Goal: Information Seeking & Learning: Learn about a topic

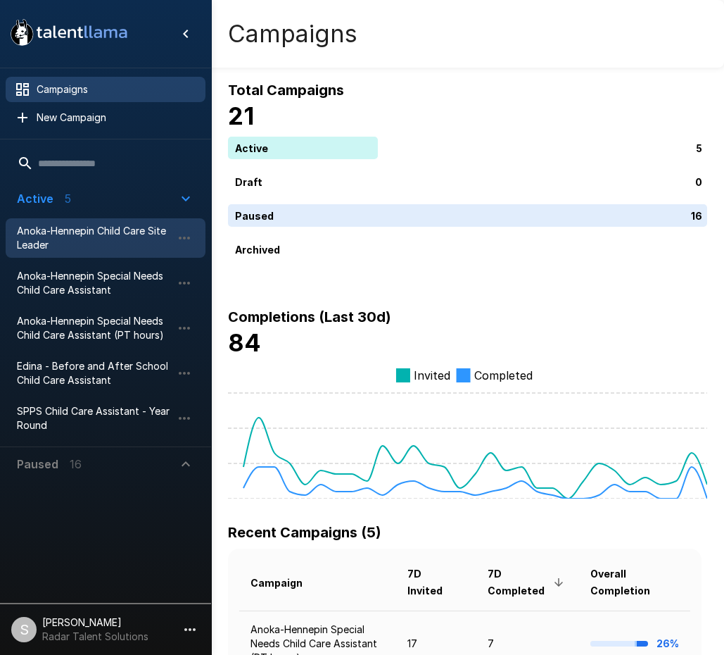
click at [70, 236] on span "Anoka-Hennepin Child Care Site Leader" at bounding box center [94, 238] width 155 height 28
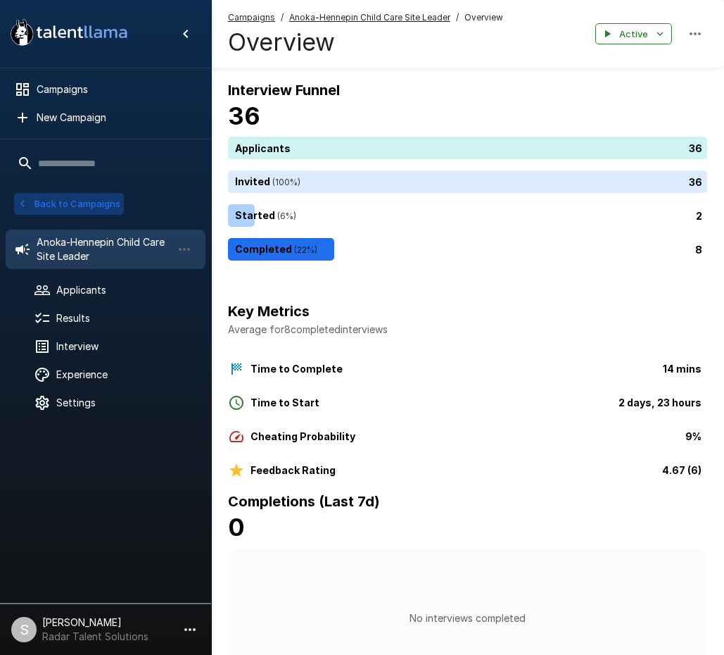
click at [75, 206] on button "Back to Campaigns" at bounding box center [69, 204] width 110 height 22
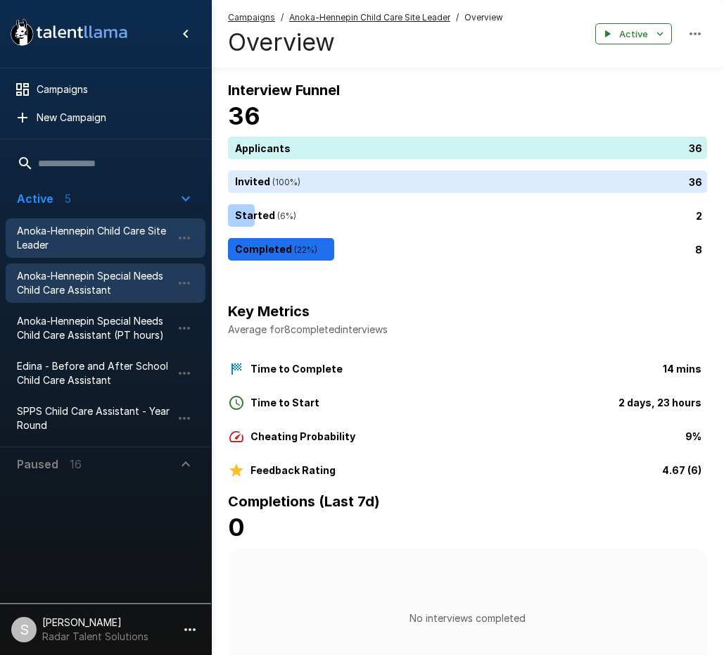
click at [78, 290] on span "Anoka-Hennepin Special Needs Child Care Assistant" at bounding box center [94, 283] width 155 height 28
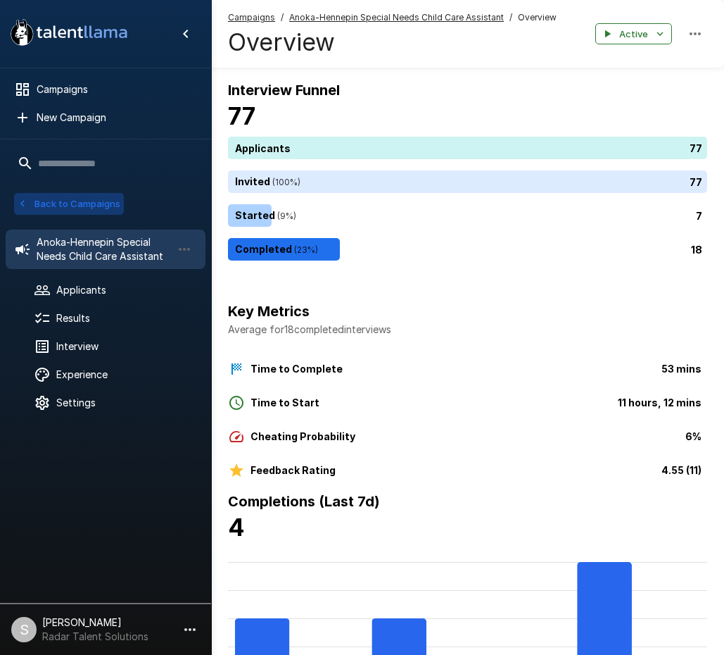
click at [81, 202] on button "Back to Campaigns" at bounding box center [69, 204] width 110 height 22
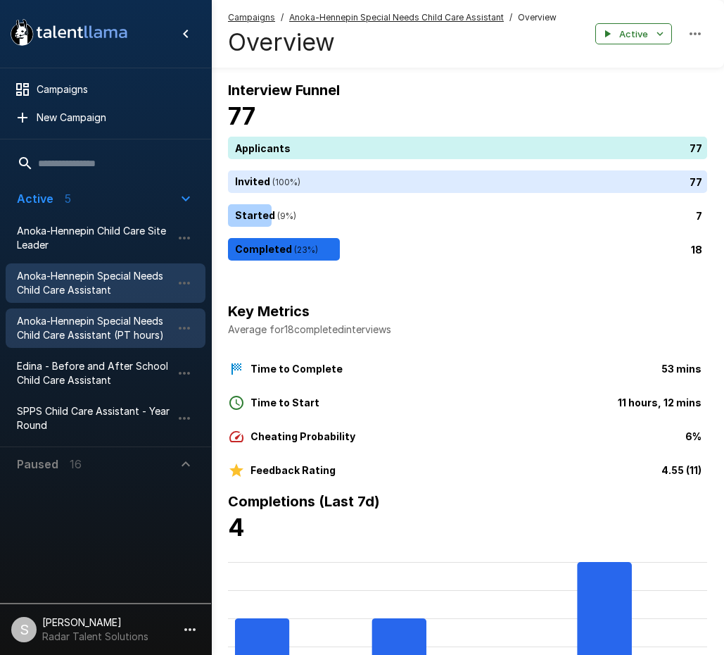
click at [79, 327] on span "Anoka-Hennepin Special Needs Child Care Assistant (PT hours)" at bounding box center [94, 328] width 155 height 28
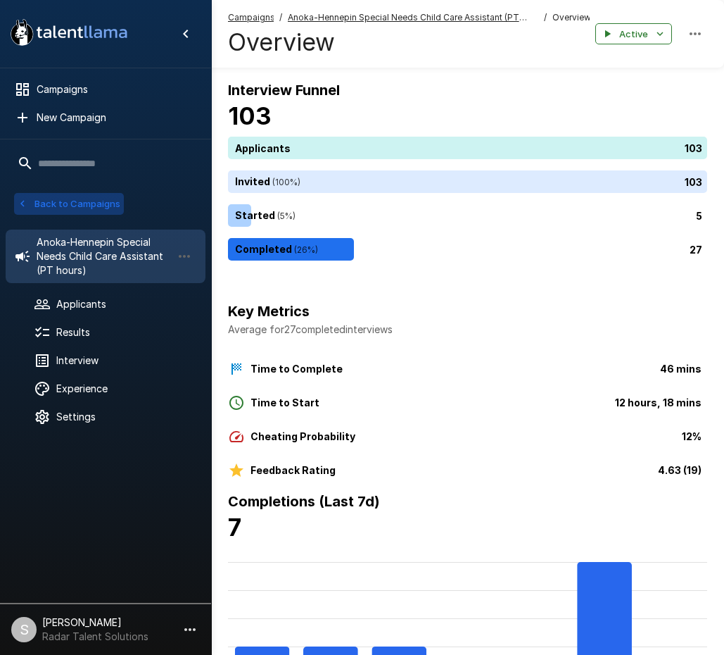
click at [87, 201] on button "Back to Campaigns" at bounding box center [69, 204] width 110 height 22
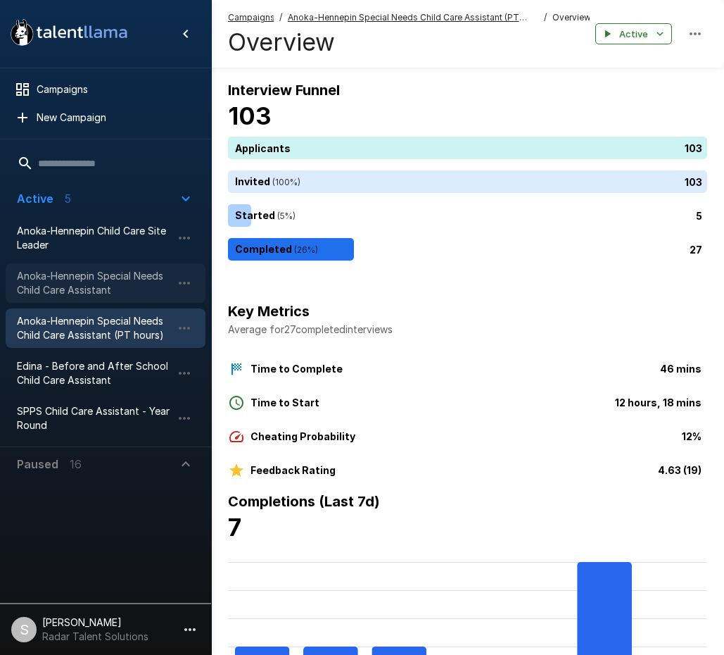
click at [78, 279] on span "Anoka-Hennepin Special Needs Child Care Assistant" at bounding box center [94, 283] width 155 height 28
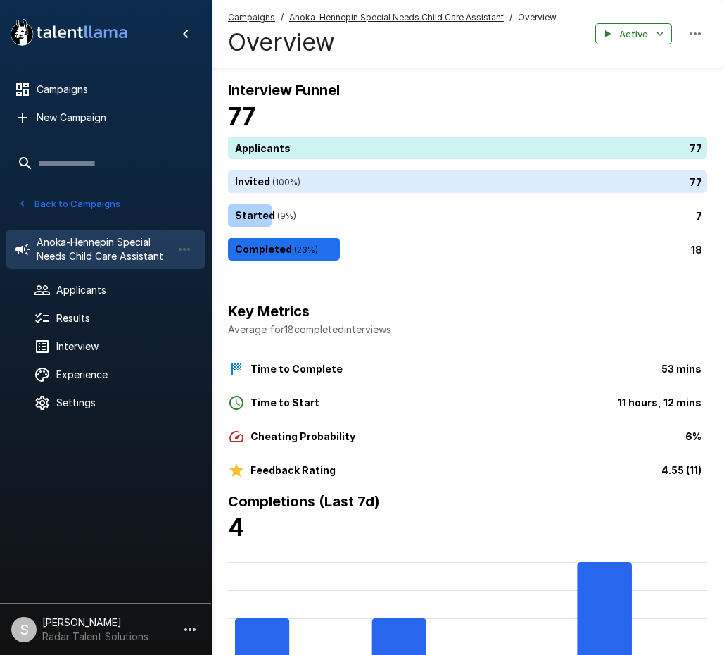
click at [496, 293] on div "Key Metrics Average for 18 completed interviews Time to Complete 53 mins Time t…" at bounding box center [467, 384] width 479 height 190
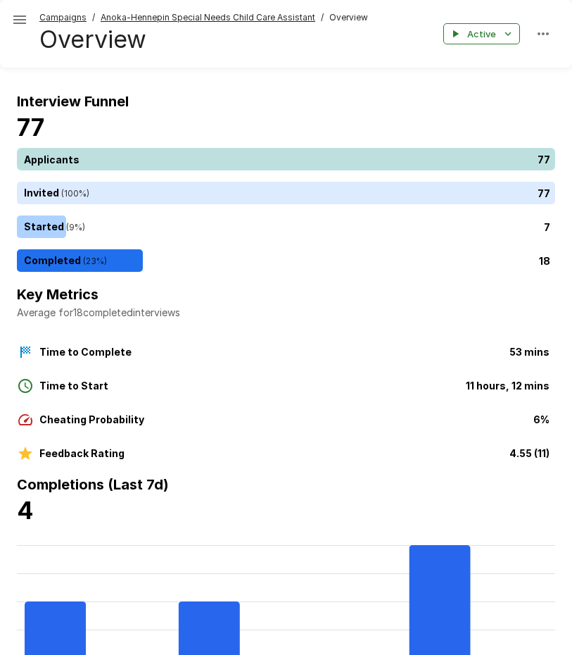
click at [146, 161] on div "77" at bounding box center [289, 159] width 544 height 23
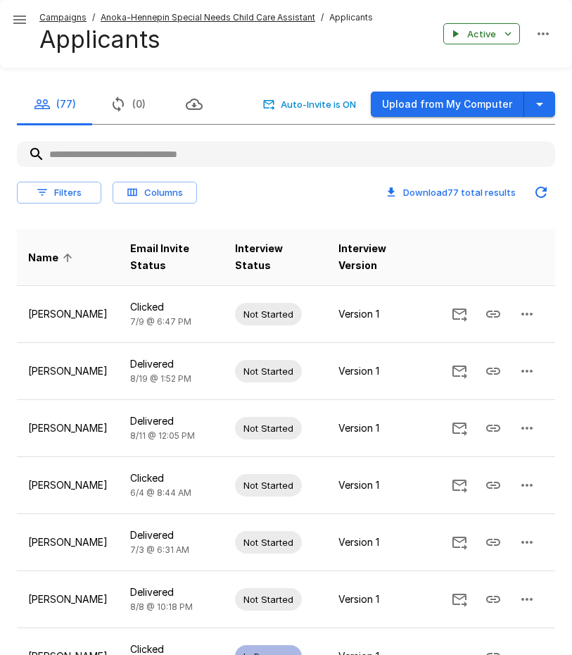
click at [134, 8] on div "Campaigns / Anoka-Hennepin Special Needs Child Care Assistant / Applicants Appl…" at bounding box center [286, 34] width 572 height 68
click at [134, 13] on u "Anoka-Hennepin Special Needs Child Care Assistant" at bounding box center [208, 17] width 215 height 11
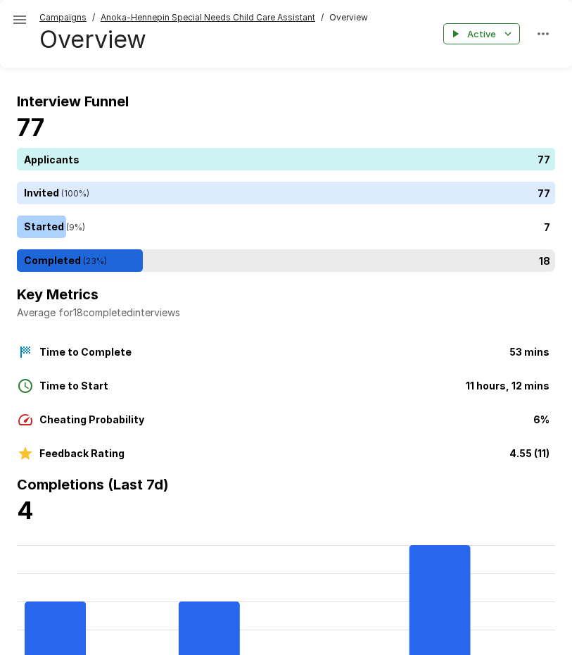
click at [87, 258] on div "18" at bounding box center [289, 260] width 544 height 23
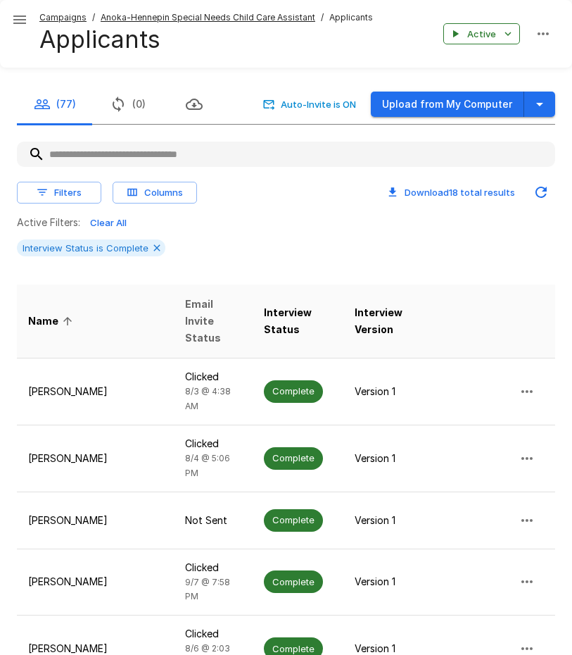
click at [194, 303] on span "Email Invite Status" at bounding box center [213, 321] width 56 height 51
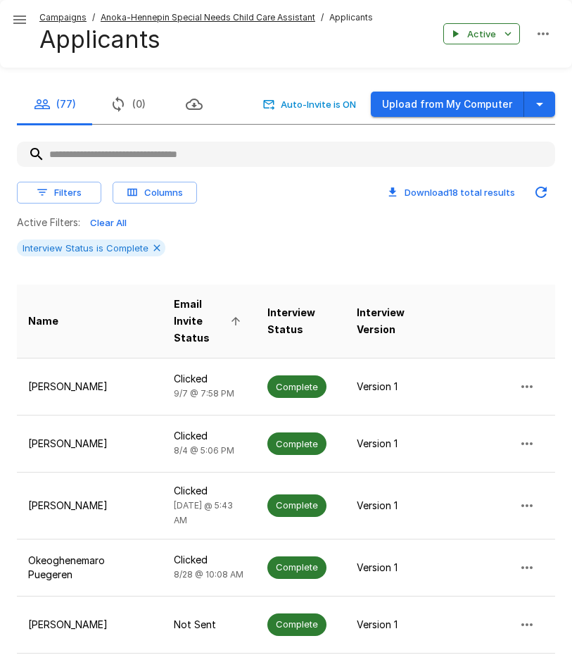
click at [189, 303] on span "Email Invite Status" at bounding box center [209, 321] width 71 height 51
click at [62, 196] on button "Filters" at bounding box center [59, 193] width 84 height 22
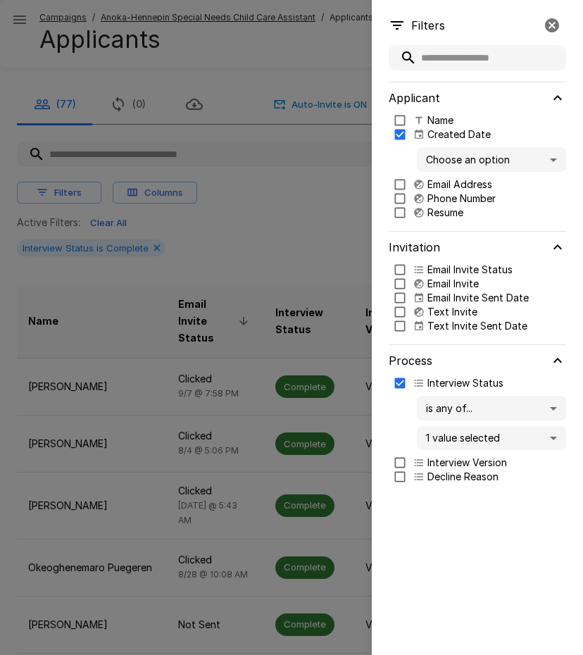
click at [492, 168] on body "Campaigns / Anoka-Hennepin Special Needs Child Care Assistant / Applicants Appl…" at bounding box center [296, 327] width 593 height 655
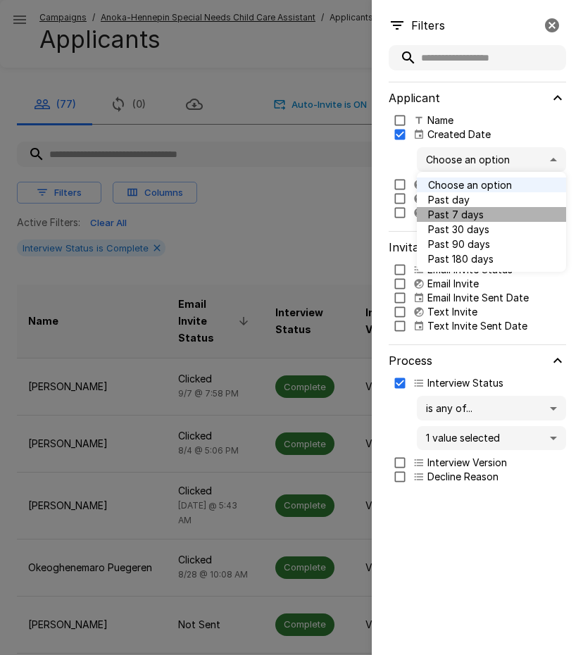
click at [479, 212] on span "Past 7 days" at bounding box center [491, 214] width 127 height 15
type input "*"
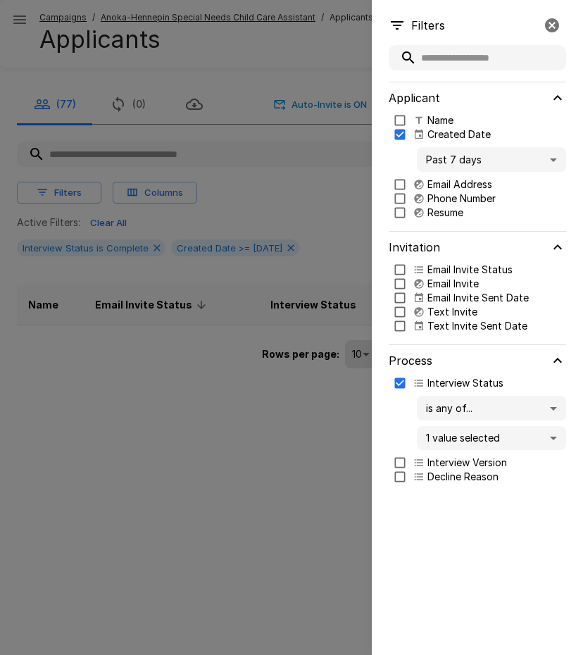
click at [292, 183] on div at bounding box center [291, 327] width 583 height 655
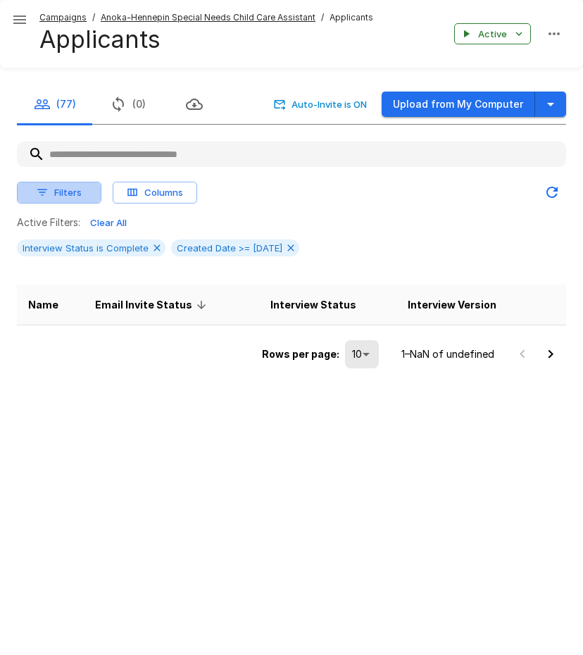
click at [62, 196] on button "Filters" at bounding box center [59, 193] width 84 height 22
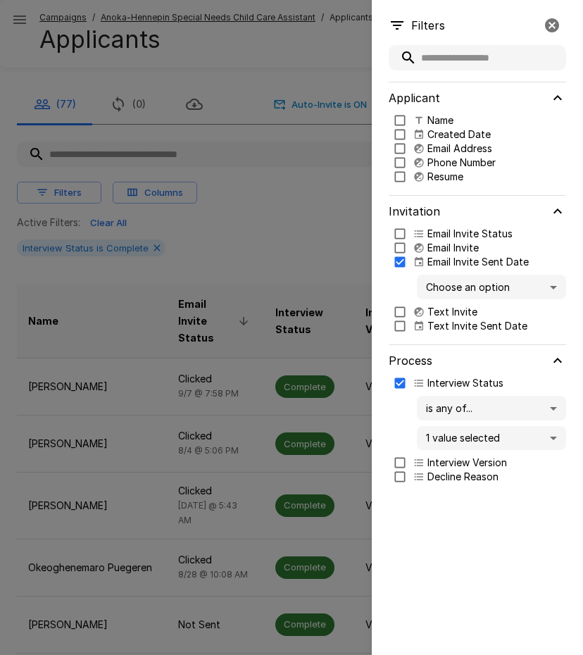
click at [456, 291] on body "Campaigns / Anoka-Hennepin Special Needs Child Care Assistant / Applicants Appl…" at bounding box center [291, 327] width 583 height 655
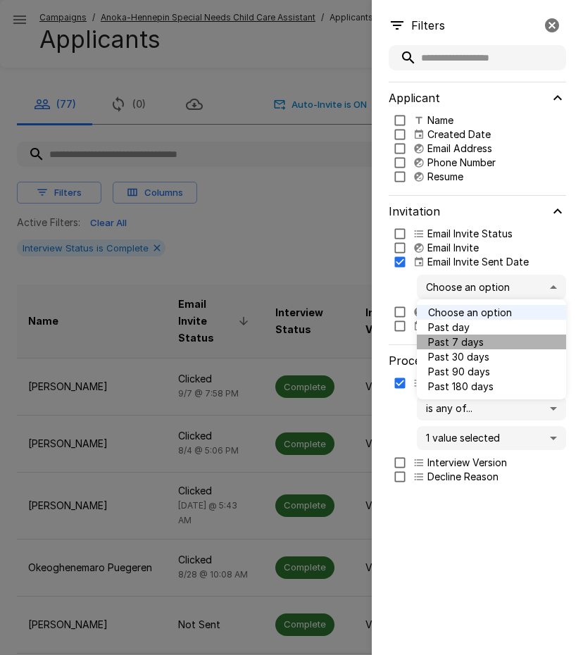
click at [437, 340] on span "Past 7 days" at bounding box center [491, 341] width 127 height 15
type input "*"
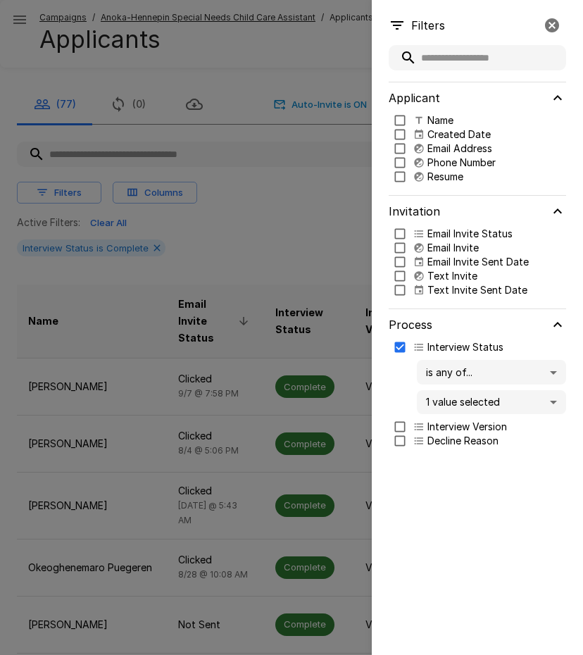
click at [252, 242] on div at bounding box center [291, 327] width 583 height 655
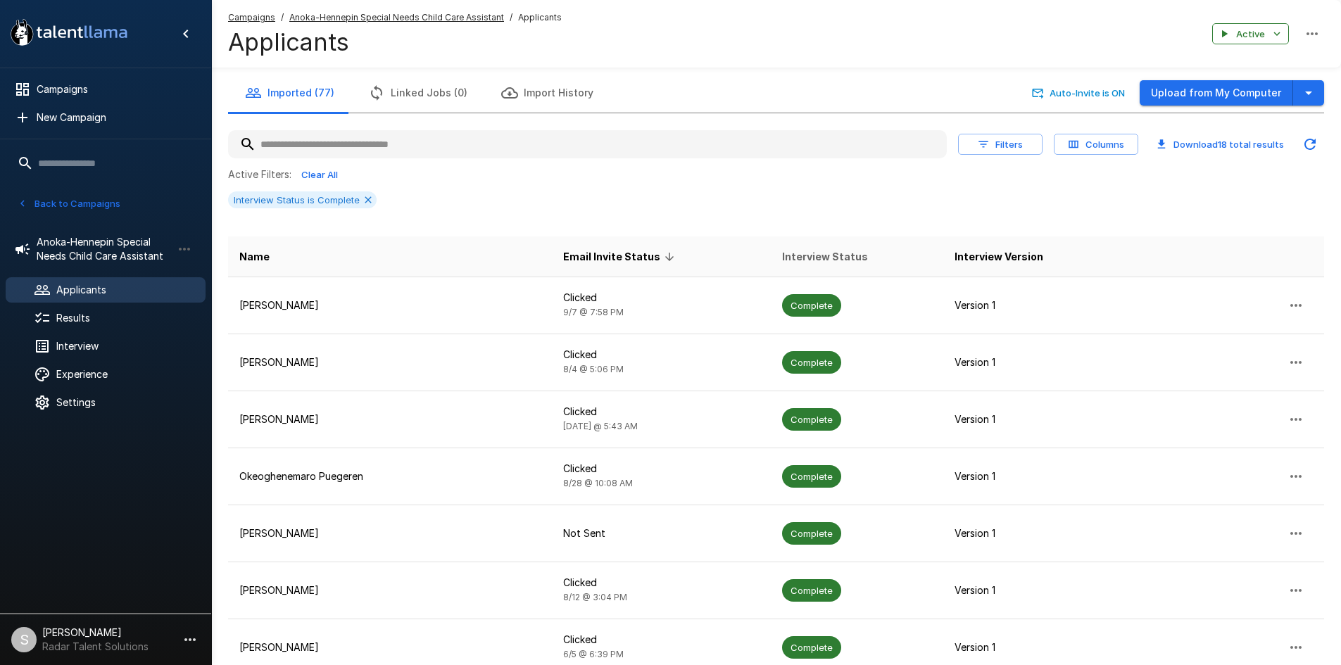
click at [734, 260] on span "Interview Status" at bounding box center [825, 256] width 86 height 17
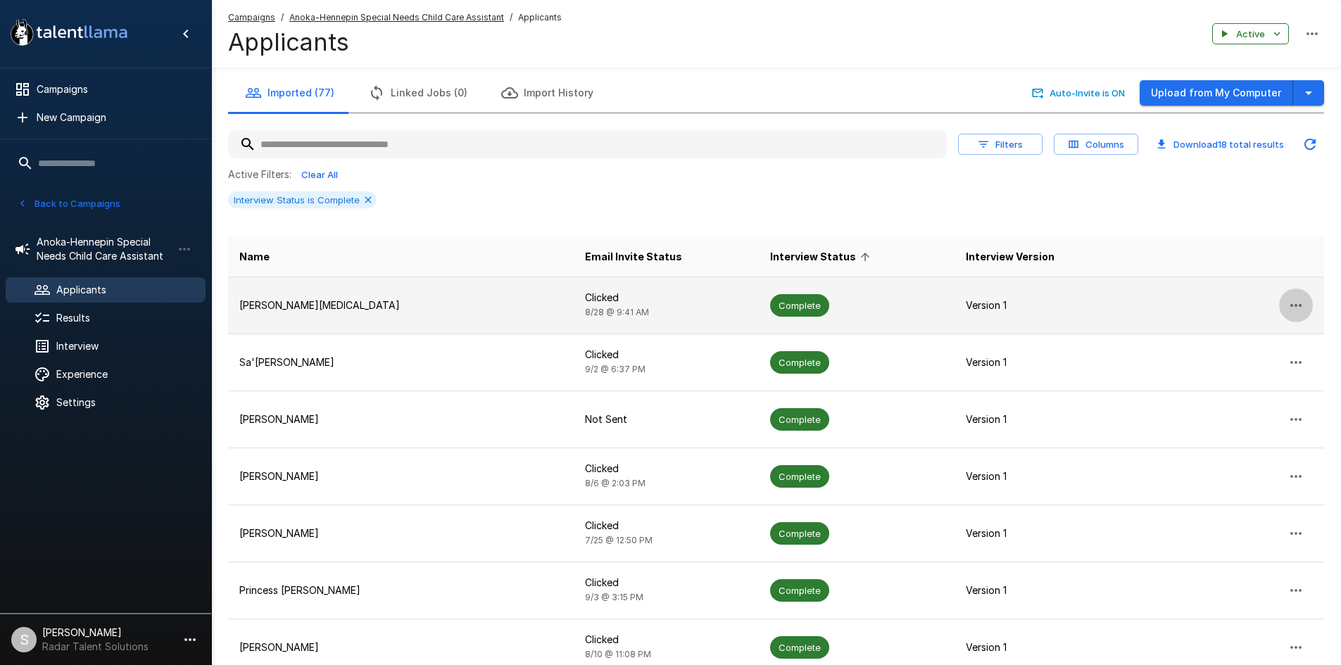
click at [734, 303] on icon "button" at bounding box center [1295, 305] width 17 height 17
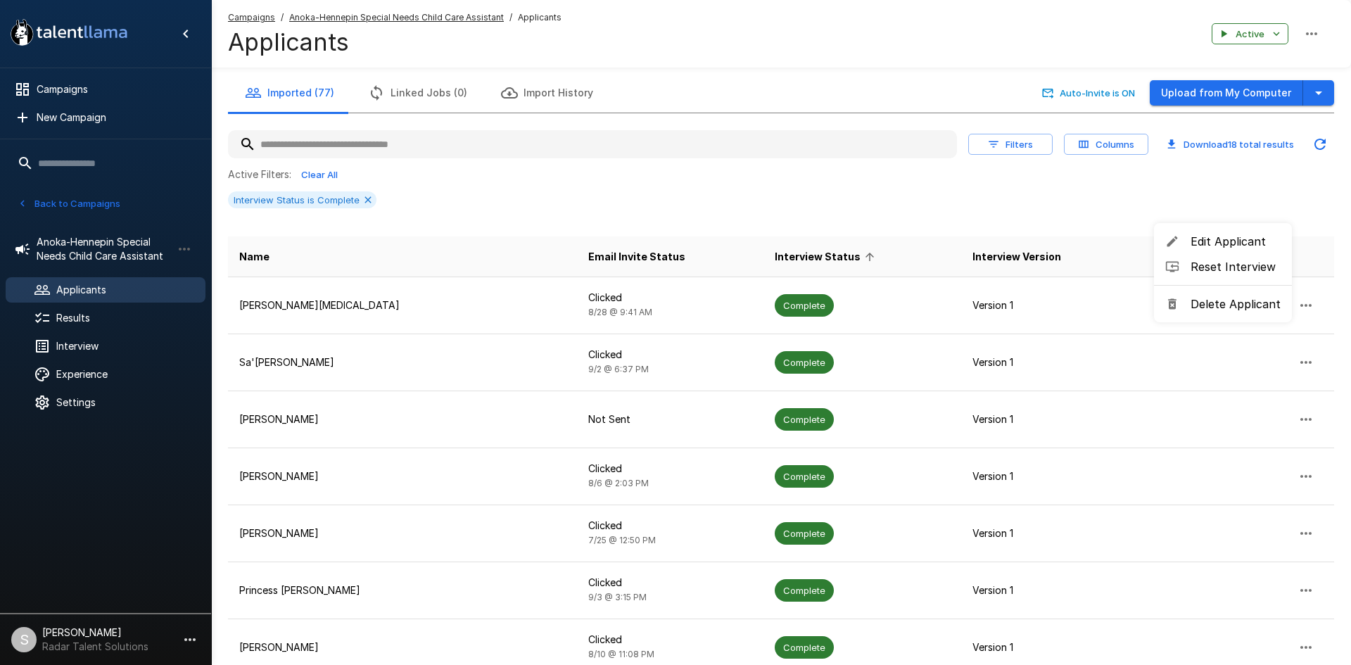
click at [734, 187] on div at bounding box center [675, 332] width 1351 height 665
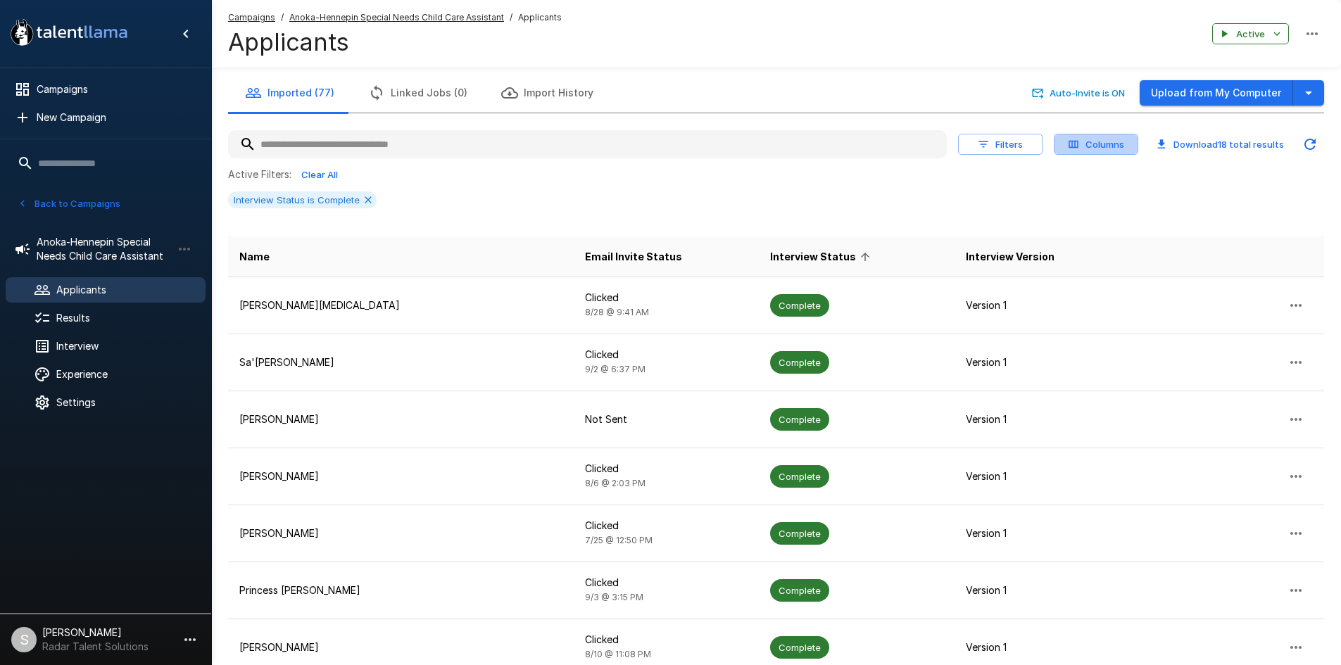
click at [734, 149] on button "Columns" at bounding box center [1096, 145] width 84 height 22
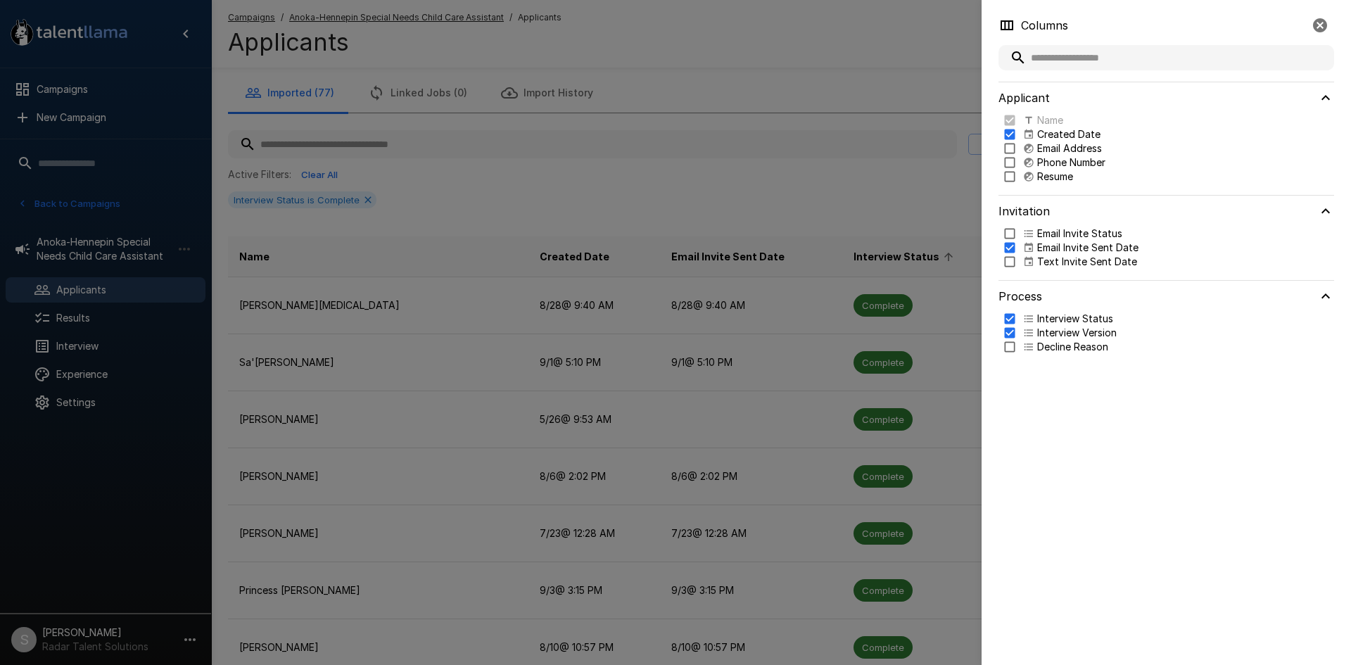
click at [734, 24] on icon "button" at bounding box center [1320, 25] width 14 height 14
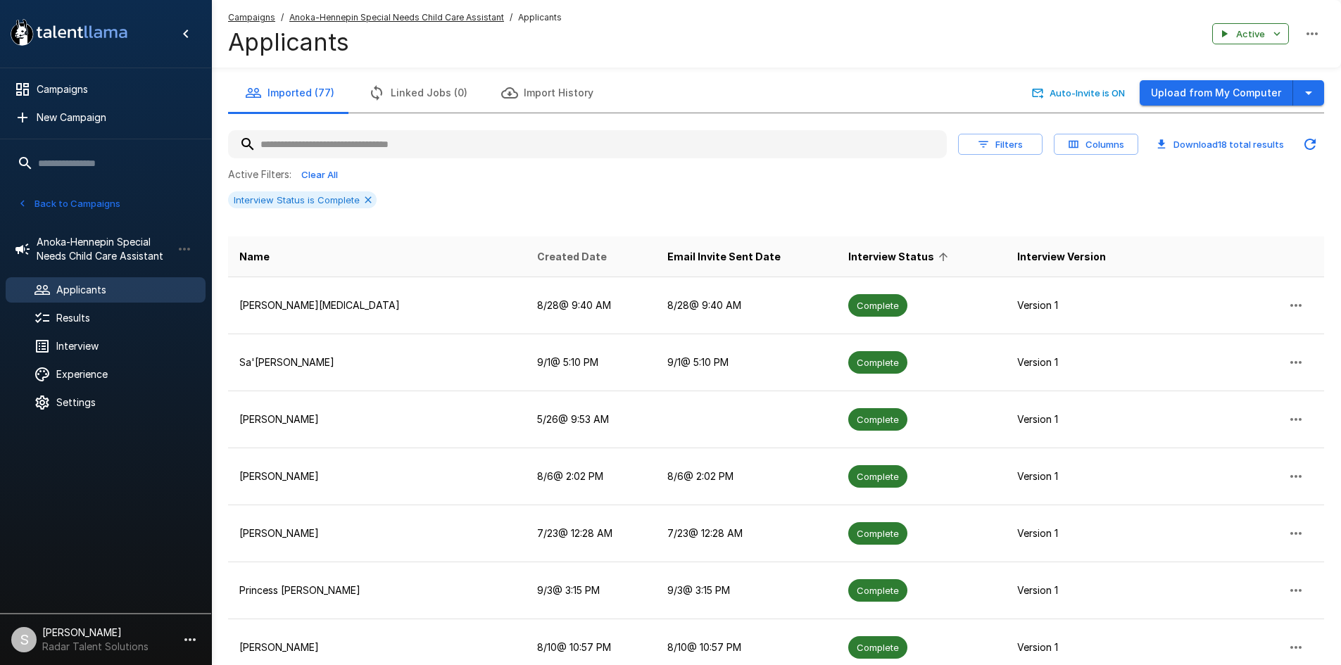
click at [537, 256] on span "Created Date" at bounding box center [572, 256] width 70 height 17
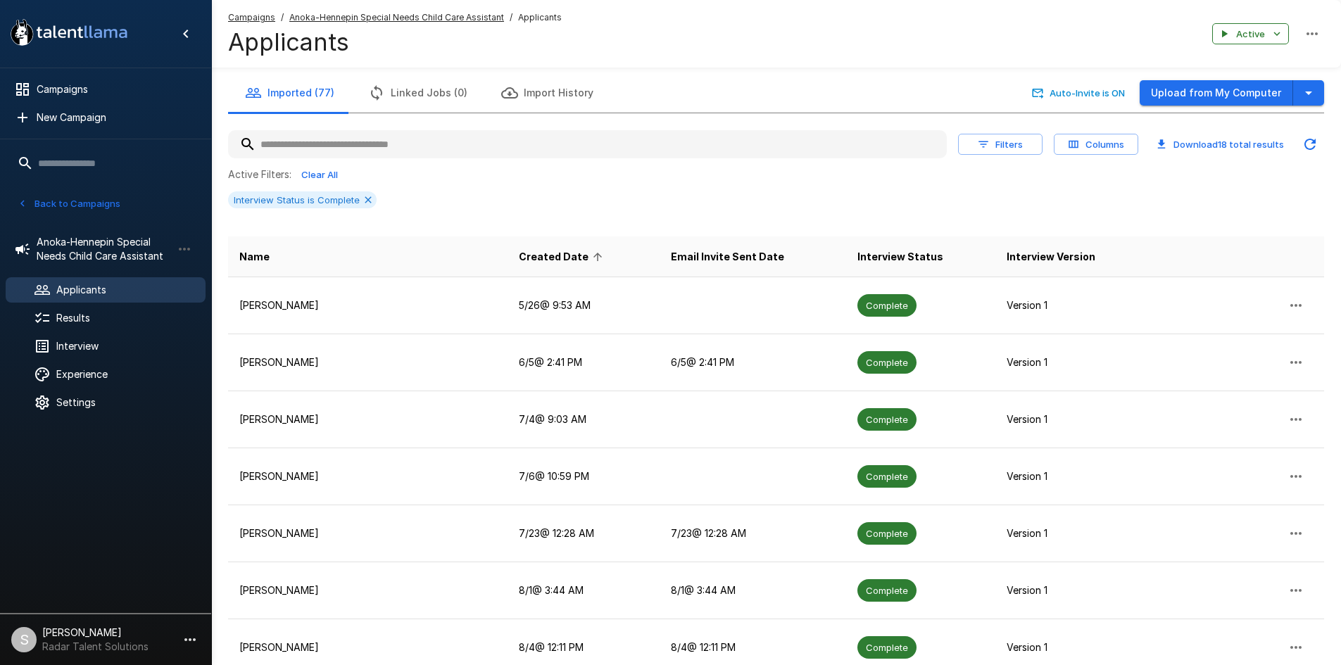
click at [591, 255] on icon at bounding box center [597, 257] width 13 height 13
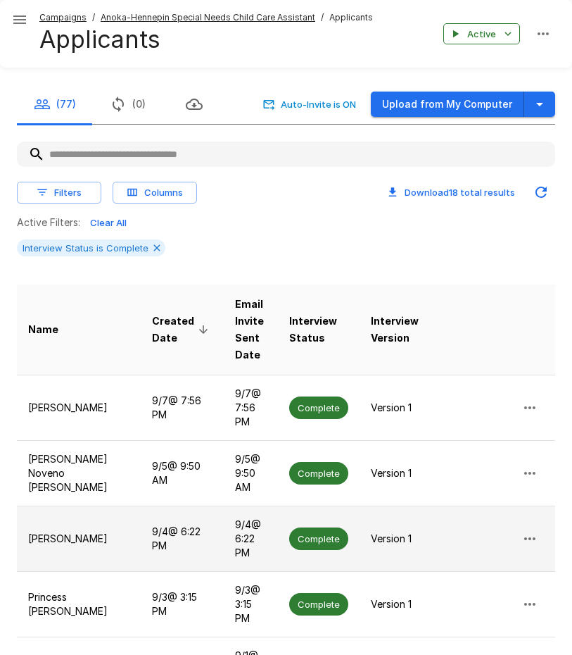
click at [309, 532] on span "Complete" at bounding box center [318, 538] width 59 height 13
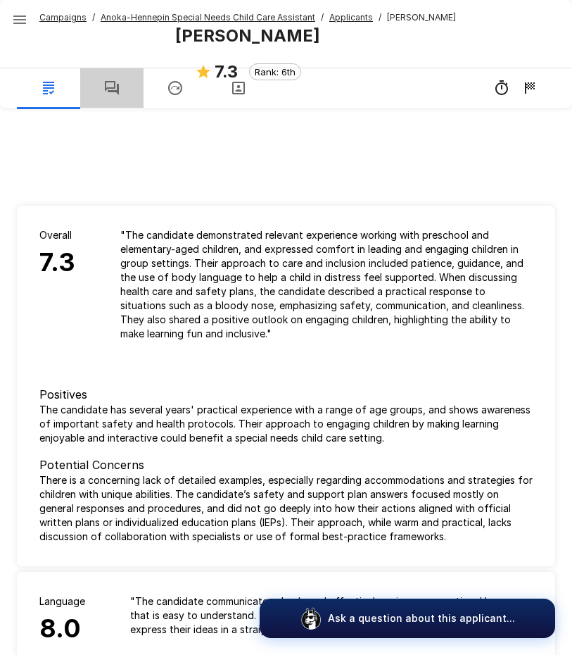
click at [109, 85] on icon "button" at bounding box center [111, 88] width 17 height 17
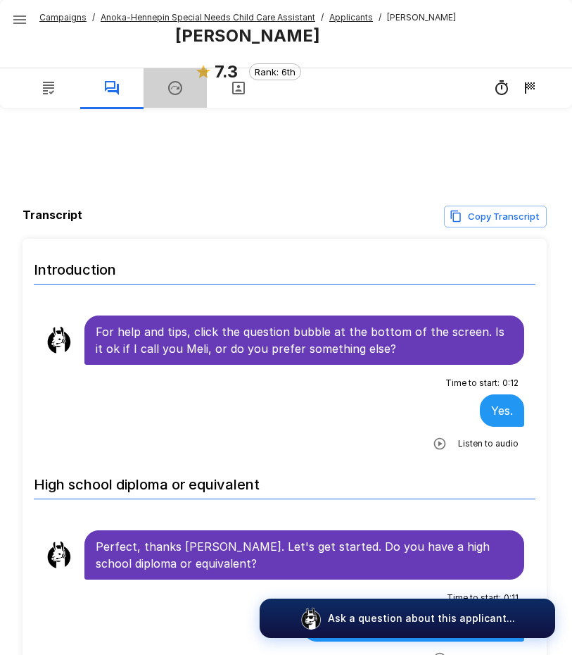
click at [170, 86] on icon "button" at bounding box center [175, 88] width 17 height 17
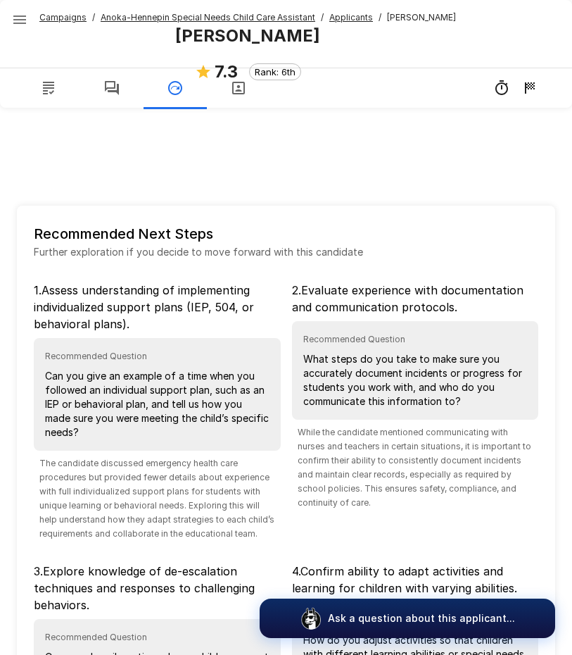
click at [224, 89] on button "button" at bounding box center [238, 87] width 63 height 39
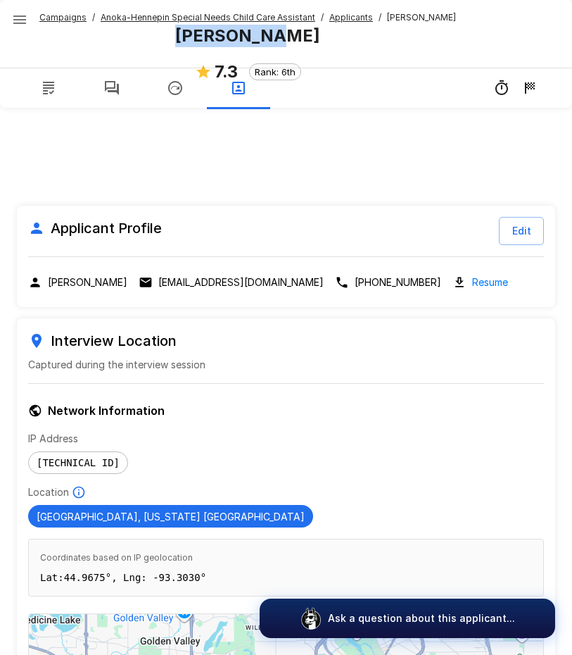
drag, startPoint x: 280, startPoint y: 34, endPoint x: 184, endPoint y: 38, distance: 95.8
click at [184, 38] on div "[PERSON_NAME] 7.3 Rank: 6th" at bounding box center [247, 61] width 145 height 72
copy b "[PERSON_NAME]"
click at [144, 16] on u "Anoka-Hennepin Special Needs Child Care Assistant" at bounding box center [208, 17] width 215 height 11
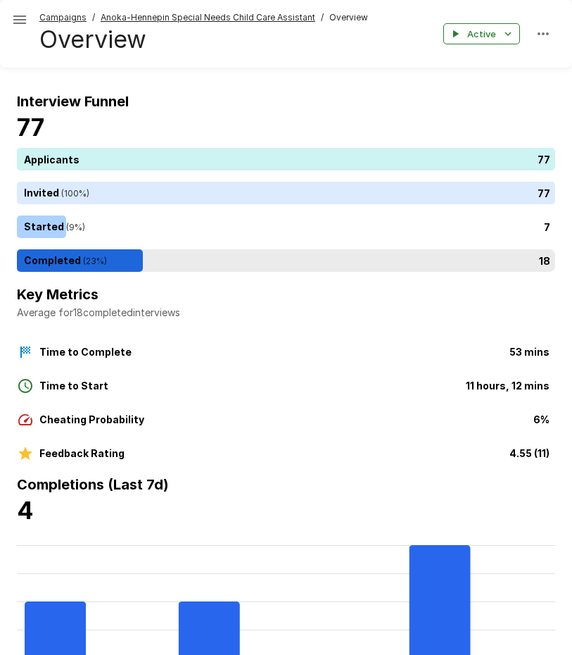
click at [61, 249] on div "18" at bounding box center [289, 260] width 544 height 23
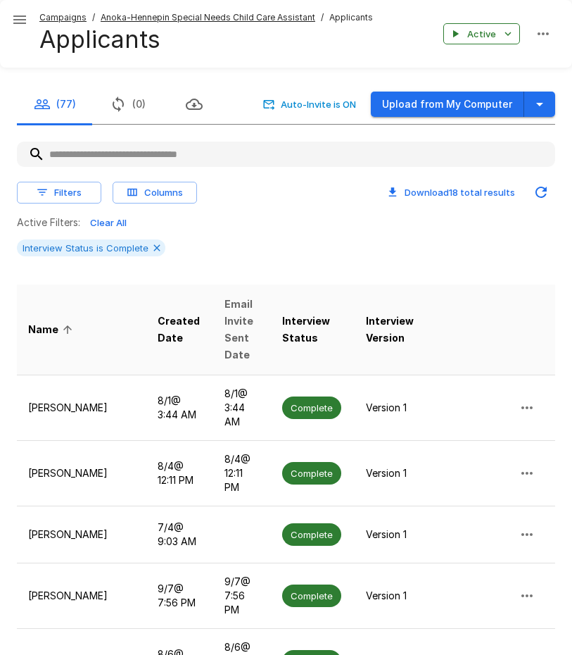
click at [225, 322] on span "Email Invite Sent Date" at bounding box center [243, 330] width 36 height 68
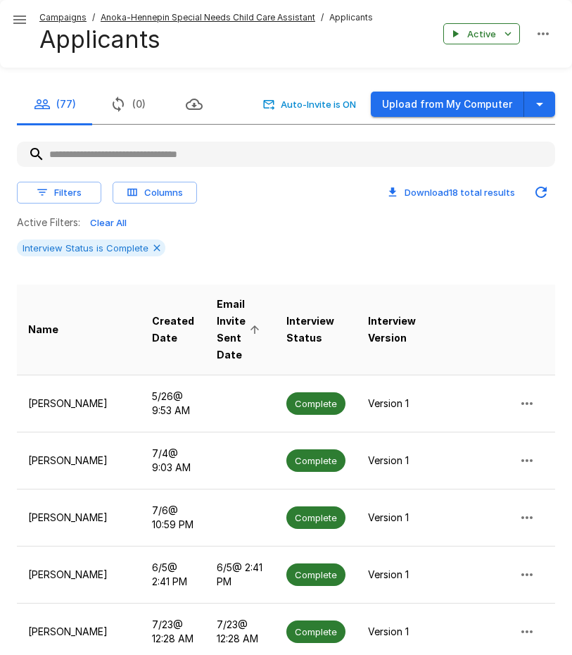
click at [217, 330] on span "Email Invite Sent Date" at bounding box center [240, 330] width 47 height 68
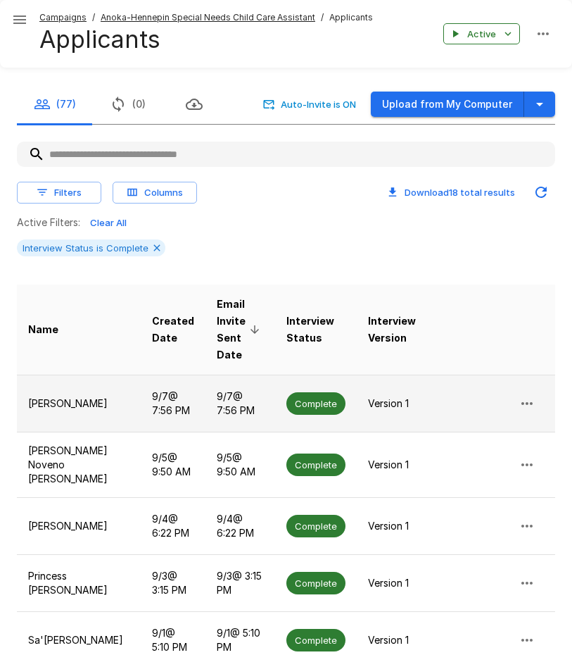
click at [57, 405] on p "[PERSON_NAME]" at bounding box center [78, 403] width 101 height 14
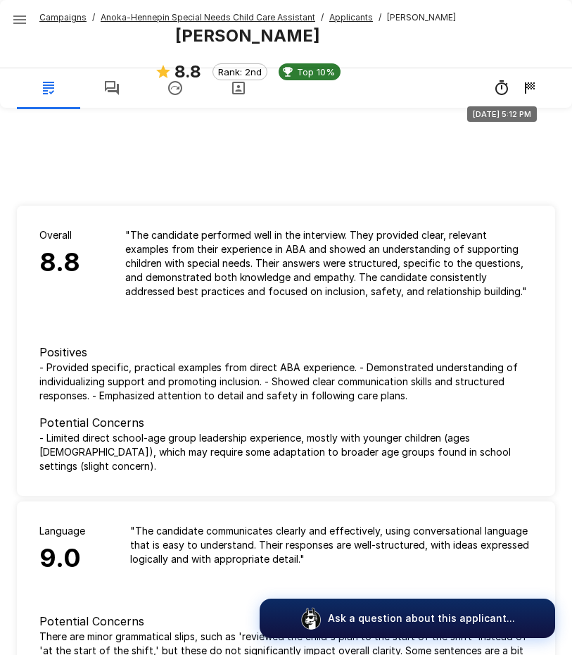
click at [529, 85] on icon "9/8 5:12 PM" at bounding box center [530, 87] width 10 height 11
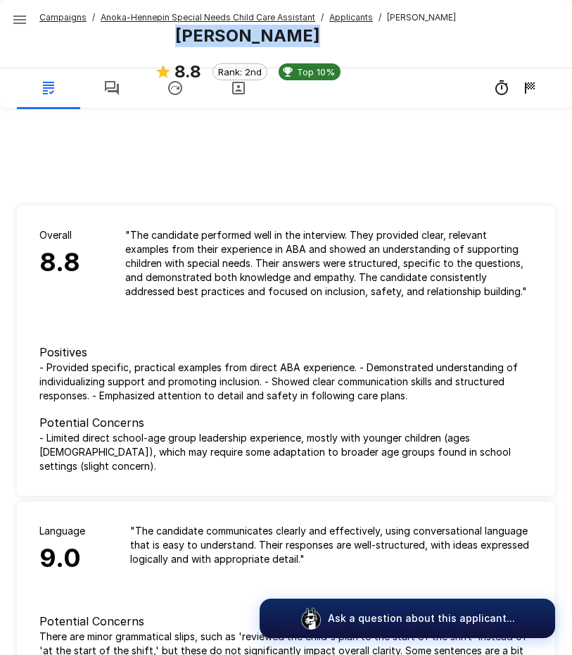
drag, startPoint x: 300, startPoint y: 41, endPoint x: 177, endPoint y: 35, distance: 123.3
click at [177, 35] on div "[PERSON_NAME] 8.8 Rank: 2nd Top 10%" at bounding box center [248, 61] width 186 height 72
copy b "[PERSON_NAME]"
click at [146, 20] on u "Anoka-Hennepin Special Needs Child Care Assistant" at bounding box center [208, 17] width 215 height 11
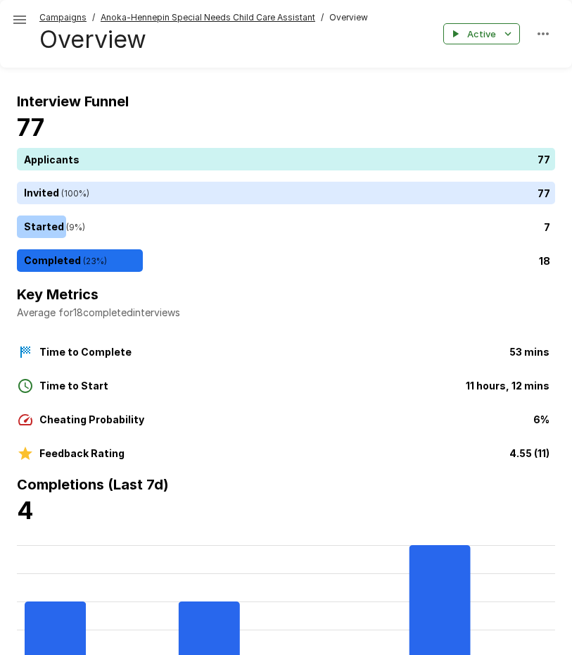
click at [63, 16] on u "Campaigns" at bounding box center [62, 17] width 47 height 11
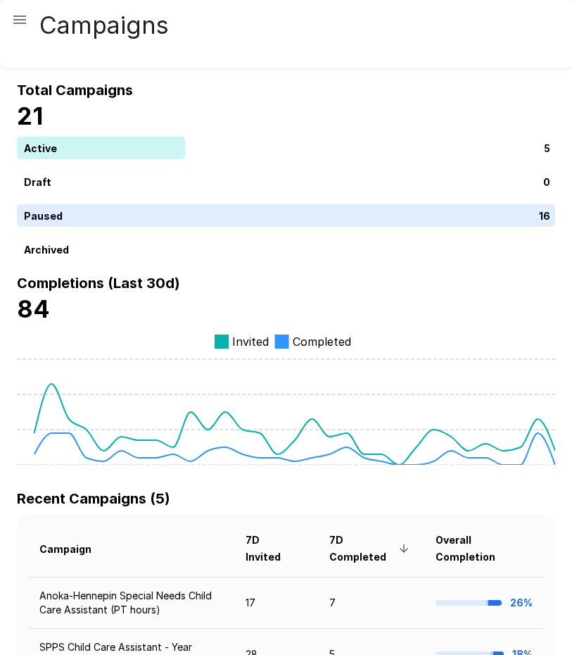
click at [23, 26] on icon "button" at bounding box center [19, 19] width 17 height 17
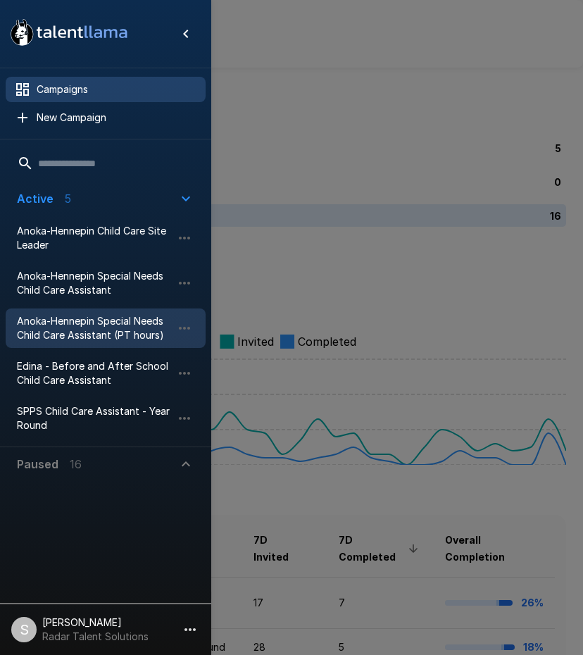
click at [74, 336] on span "Anoka-Hennepin Special Needs Child Care Assistant (PT hours)" at bounding box center [94, 328] width 155 height 28
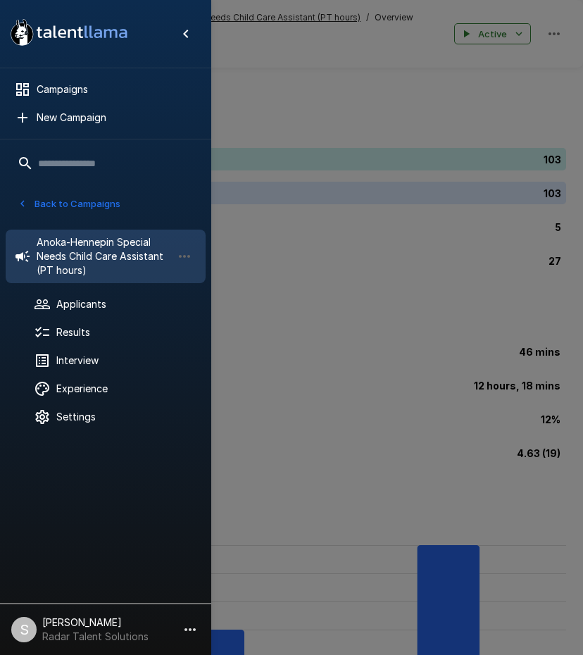
click at [391, 261] on div at bounding box center [291, 327] width 583 height 655
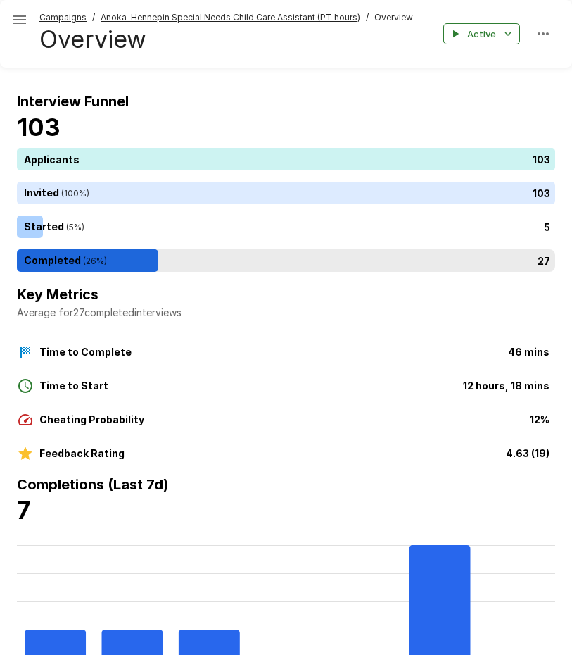
click at [134, 257] on div "27" at bounding box center [289, 260] width 544 height 23
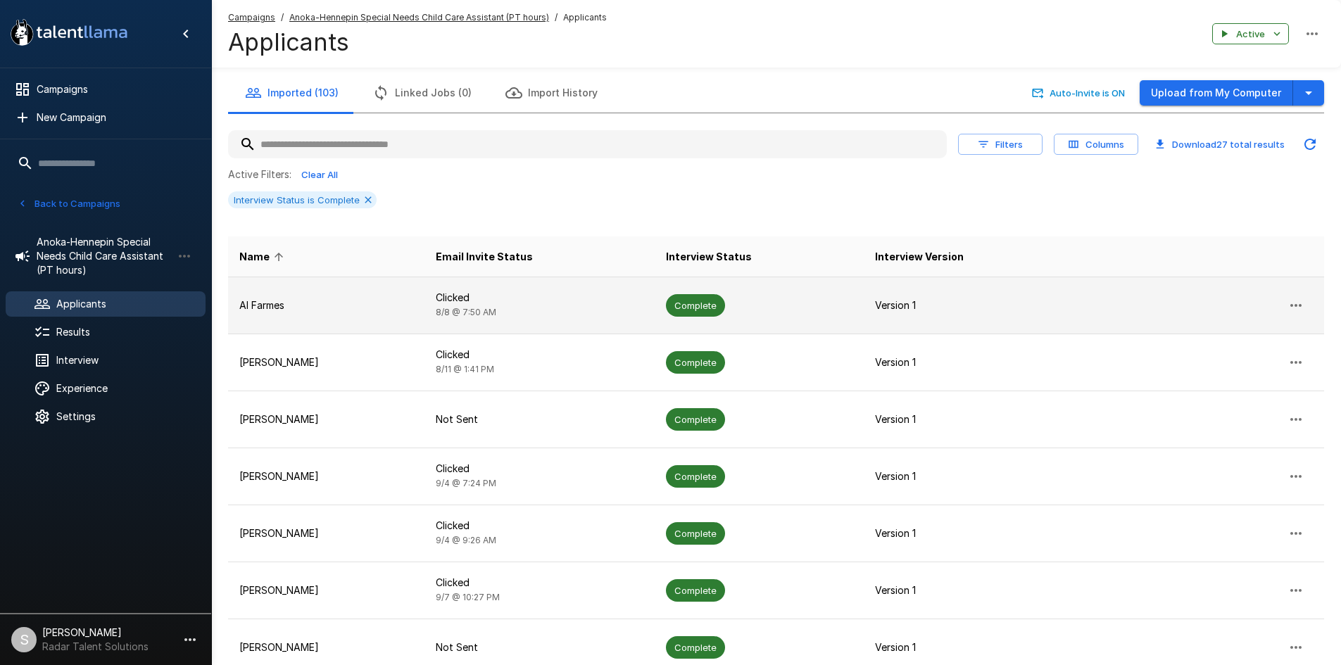
click at [734, 308] on icon "button" at bounding box center [1295, 305] width 17 height 17
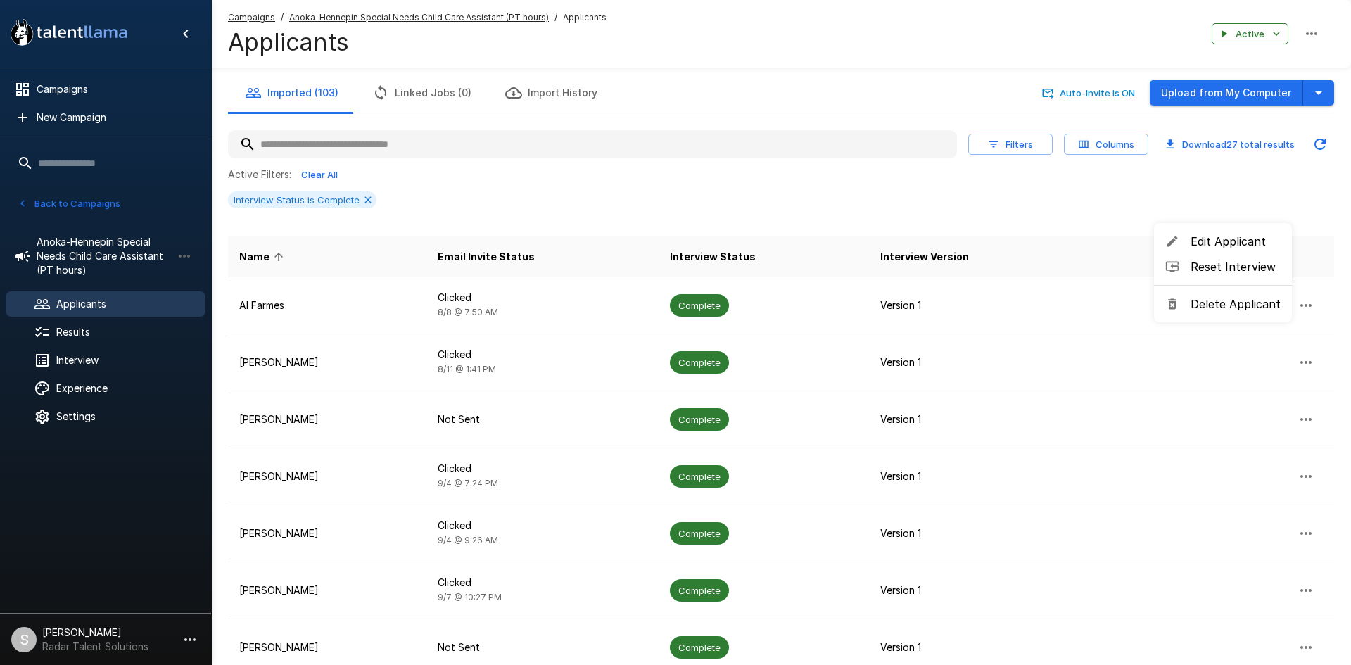
click at [734, 233] on div at bounding box center [675, 332] width 1351 height 665
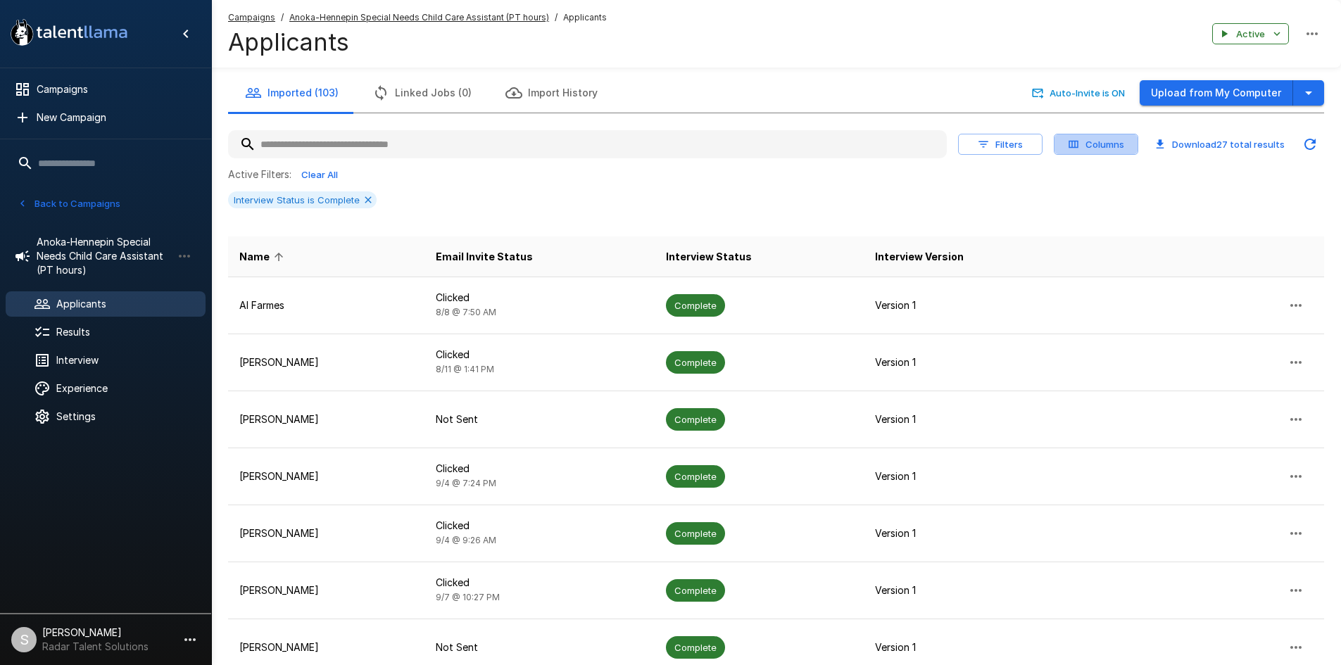
click at [734, 142] on button "Columns" at bounding box center [1096, 145] width 84 height 22
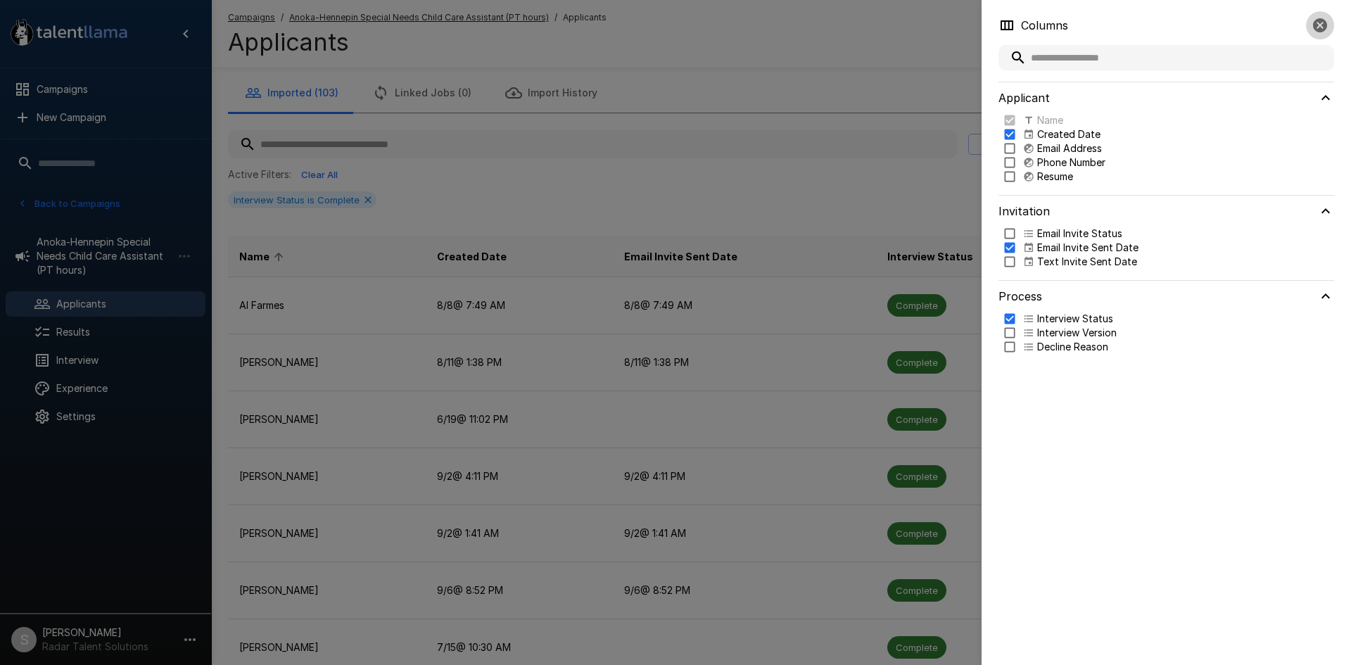
click at [734, 27] on icon "button" at bounding box center [1320, 25] width 14 height 14
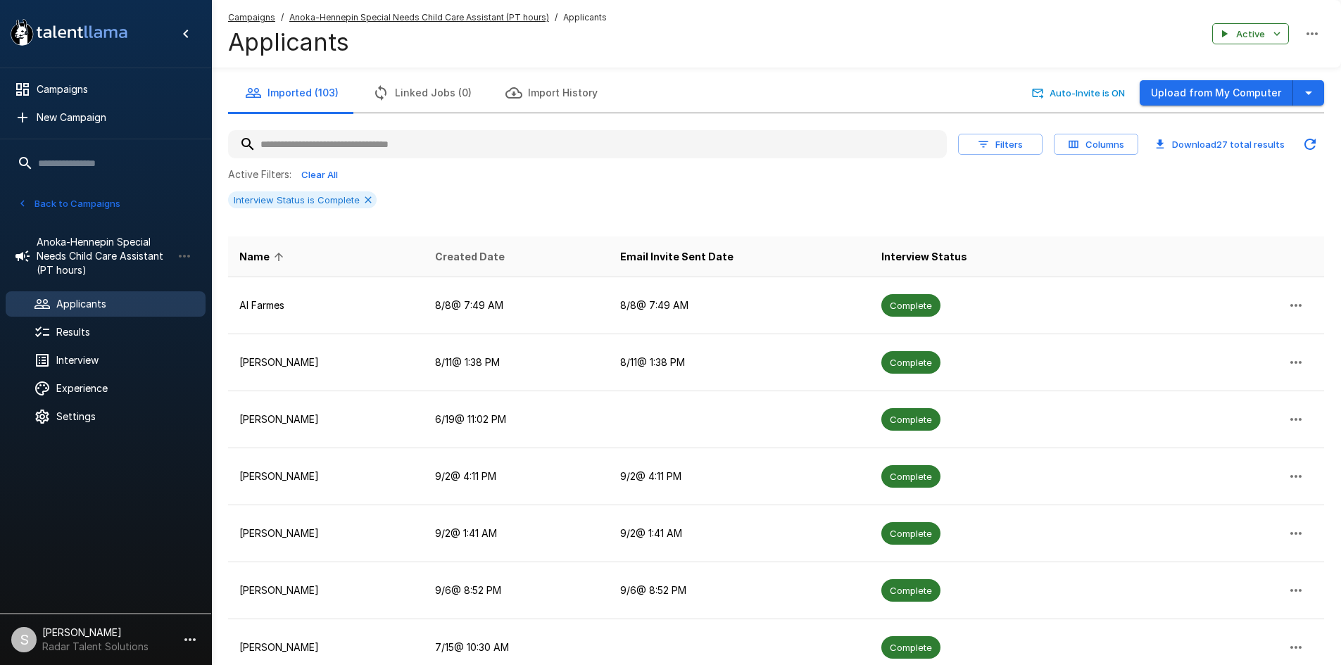
click at [471, 255] on span "Created Date" at bounding box center [470, 256] width 70 height 17
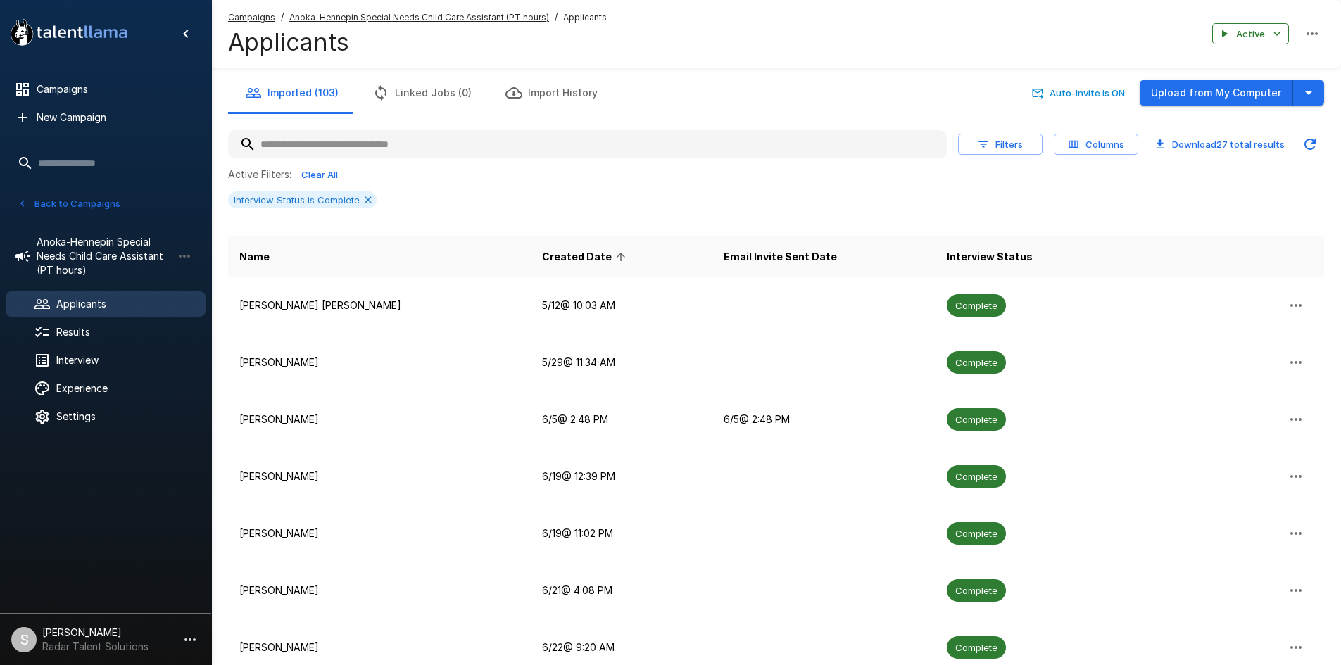
click at [542, 253] on span "Created Date" at bounding box center [586, 256] width 88 height 17
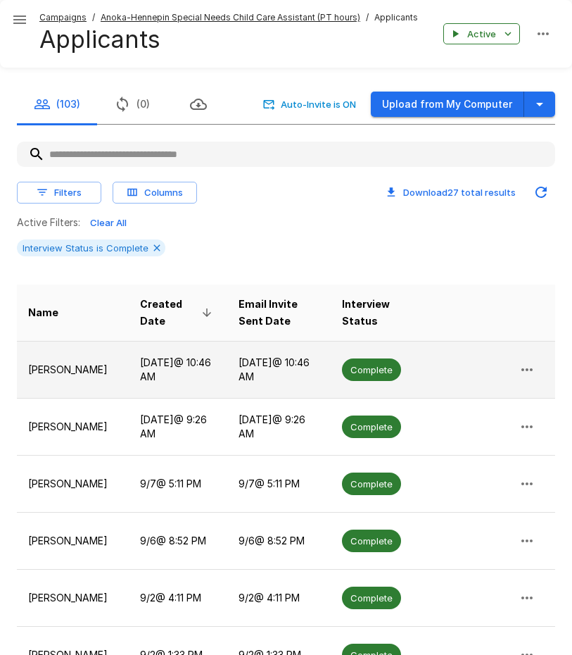
click at [373, 371] on span "Complete" at bounding box center [371, 369] width 59 height 13
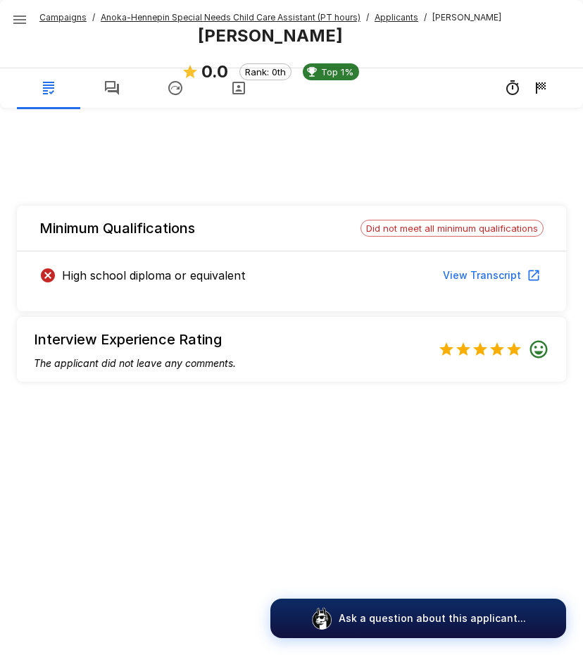
click at [187, 18] on u "Anoka-Hennepin Special Needs Child Care Assistant (PT hours)" at bounding box center [231, 17] width 260 height 11
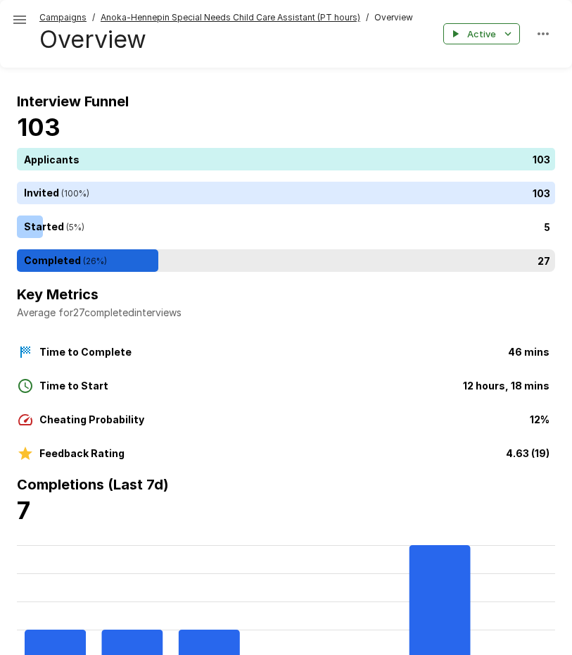
click at [99, 263] on div "27" at bounding box center [289, 260] width 544 height 23
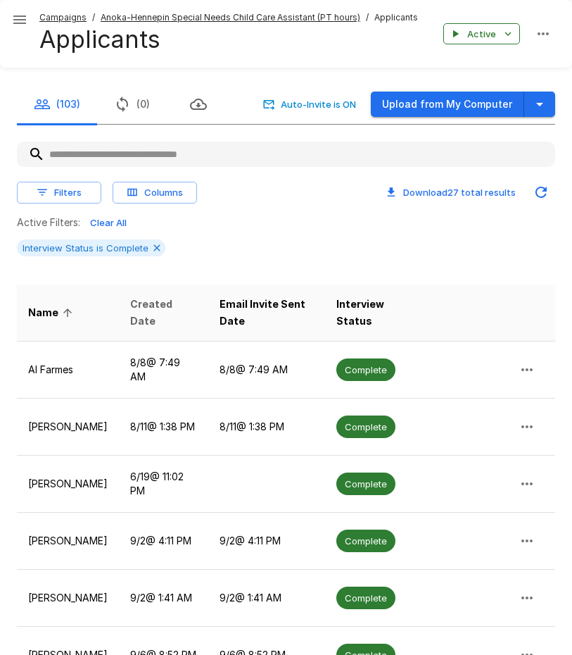
click at [167, 312] on span "Created Date" at bounding box center [163, 313] width 67 height 34
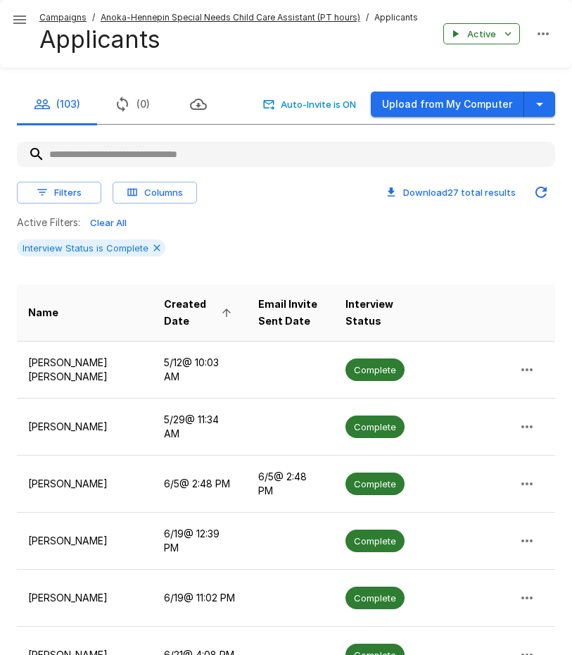
click at [164, 305] on span "Created Date" at bounding box center [200, 313] width 72 height 34
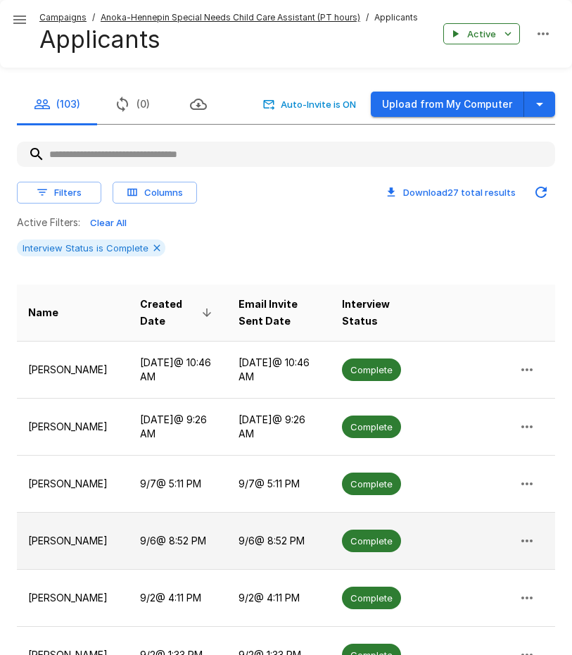
click at [63, 538] on p "[PERSON_NAME]" at bounding box center [72, 541] width 89 height 14
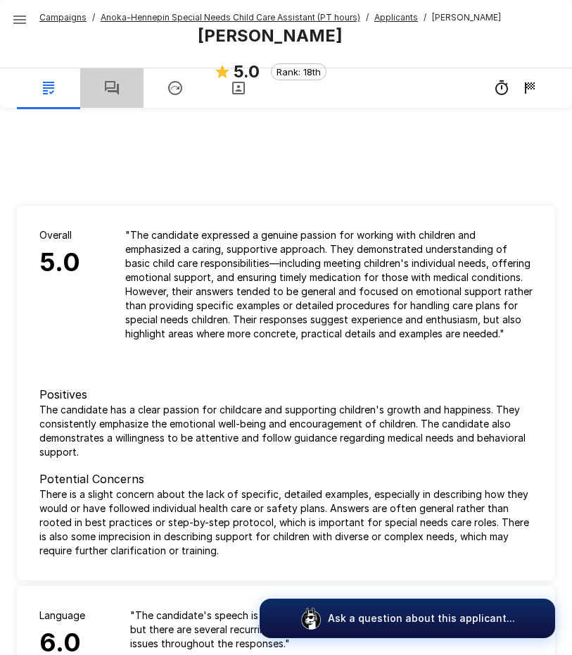
click at [119, 89] on icon "button" at bounding box center [112, 88] width 14 height 14
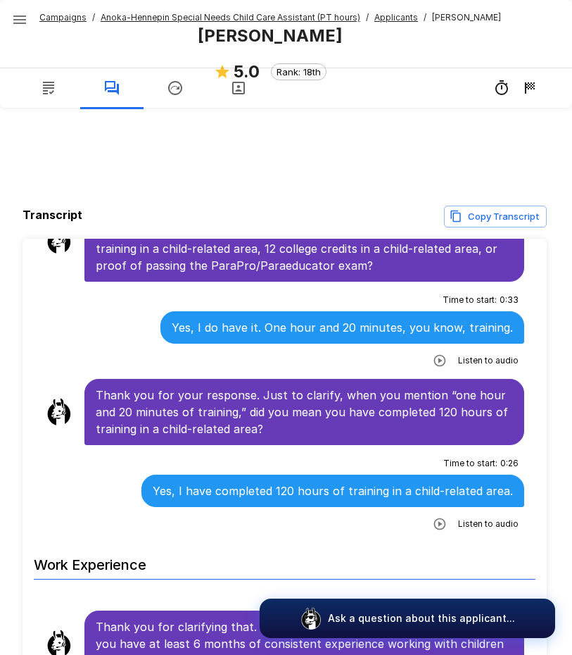
scroll to position [493, 0]
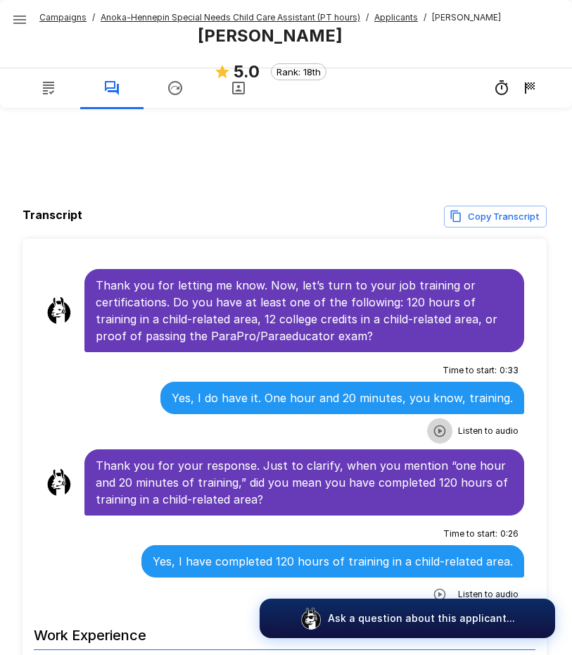
click at [434, 429] on icon "button" at bounding box center [440, 430] width 12 height 12
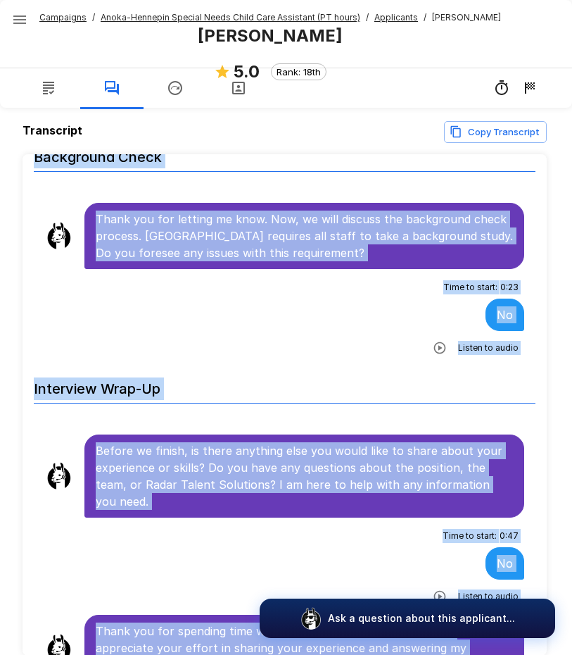
scroll to position [153, 0]
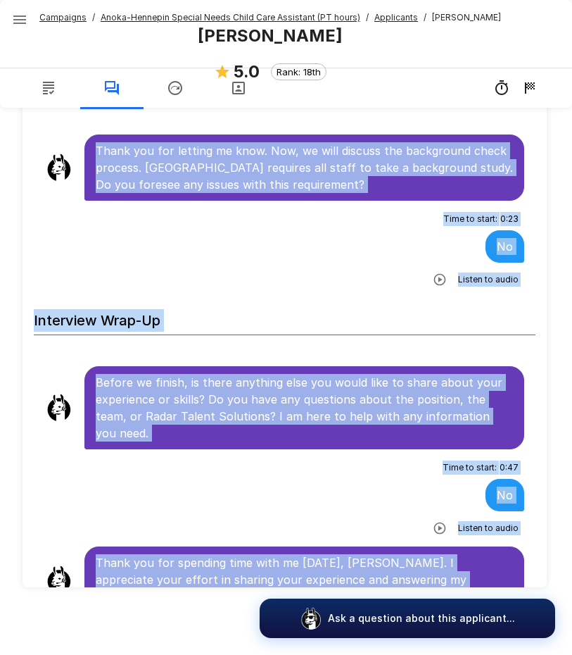
drag, startPoint x: 96, startPoint y: 332, endPoint x: 448, endPoint y: 567, distance: 423.2
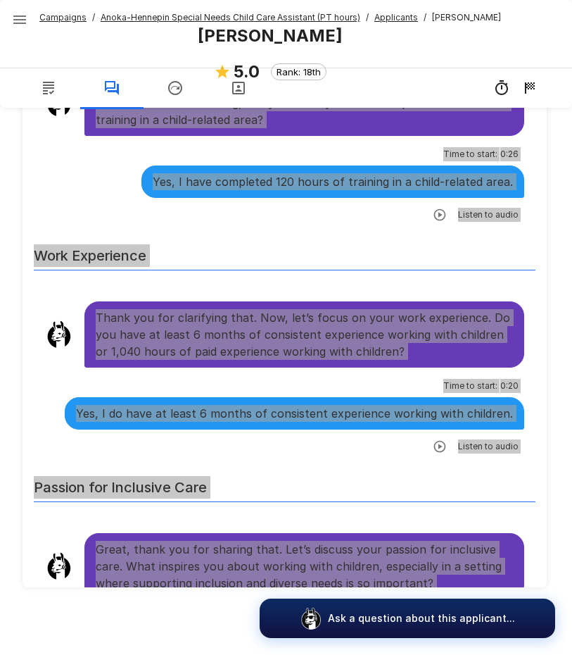
scroll to position [862, 0]
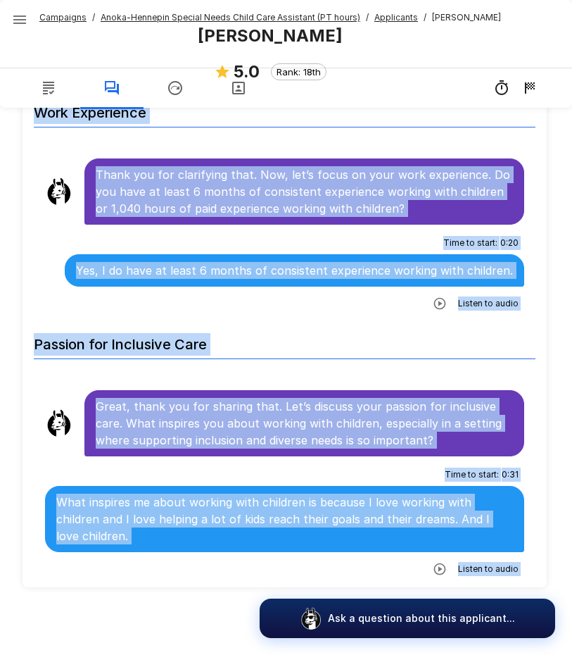
click at [305, 298] on div "Time to start : 0 : 20 Yes, I do have at least 6 months of consistent experienc…" at bounding box center [284, 273] width 479 height 83
click at [311, 305] on div "Time to start : 0 : 20 Yes, I do have at least 6 months of consistent experienc…" at bounding box center [284, 273] width 479 height 83
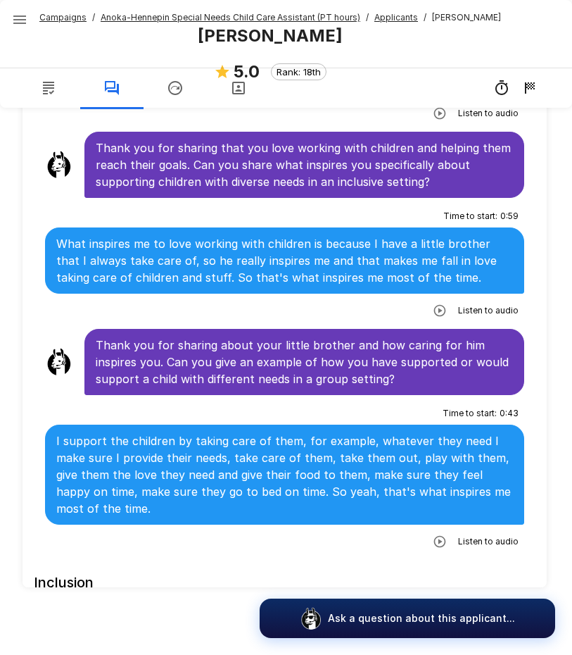
scroll to position [1284, 0]
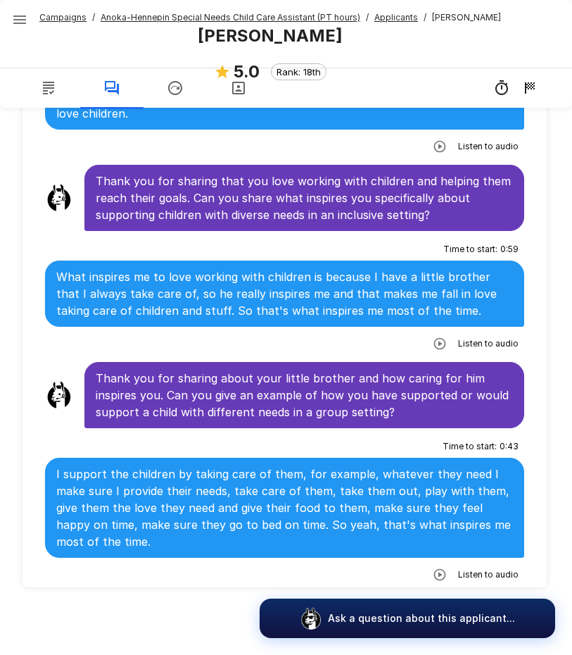
click at [187, 19] on u "Anoka-Hennepin Special Needs Child Care Assistant (PT hours)" at bounding box center [231, 17] width 260 height 11
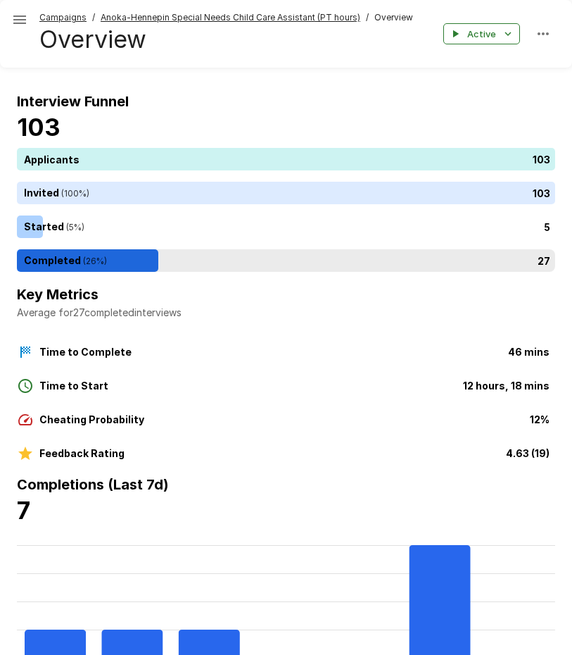
click at [135, 257] on div "27" at bounding box center [289, 260] width 544 height 23
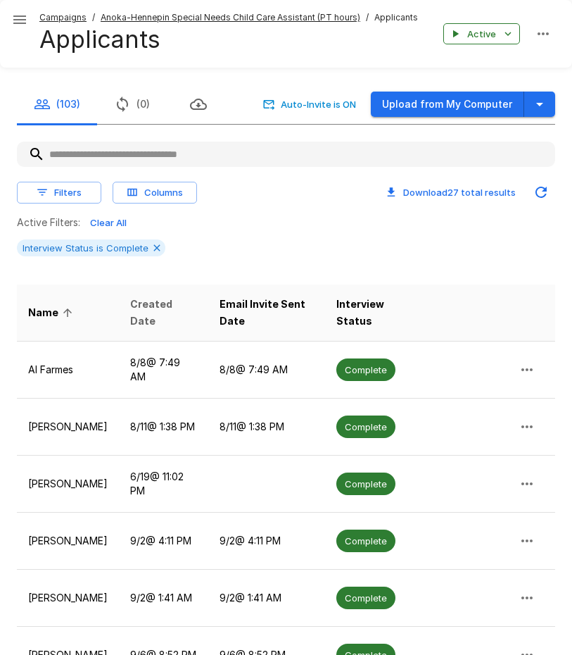
click at [170, 317] on span "Created Date" at bounding box center [163, 313] width 67 height 34
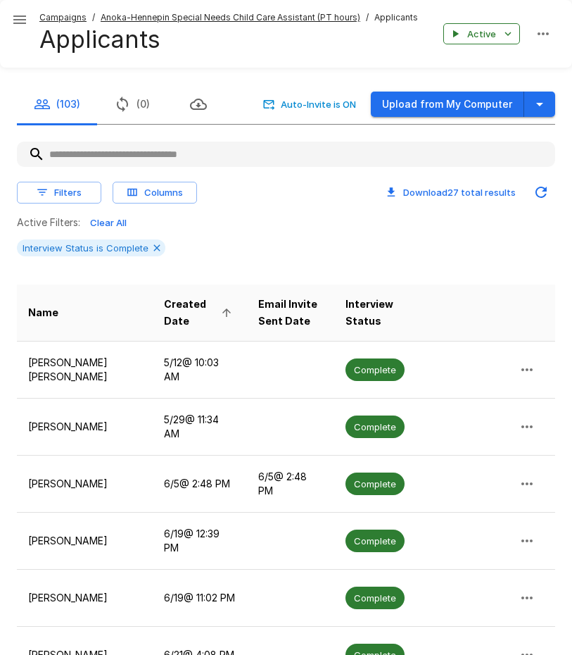
click at [170, 317] on span "Created Date" at bounding box center [200, 313] width 72 height 34
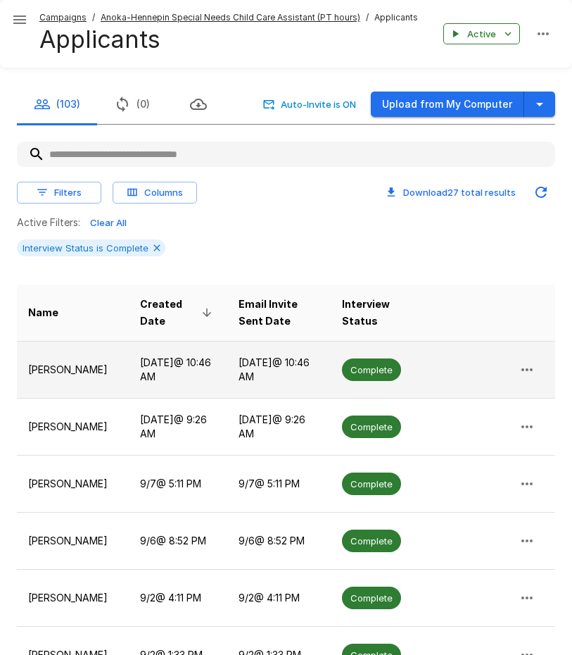
click at [158, 358] on td "[DATE] @ 10:46 AM" at bounding box center [178, 369] width 99 height 57
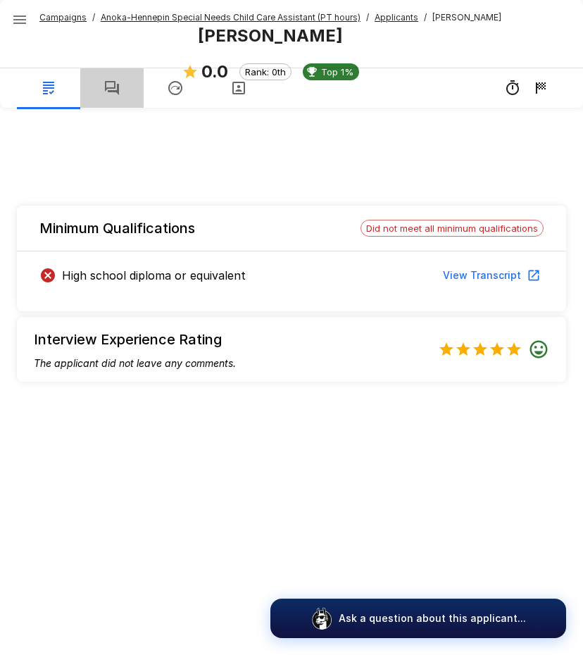
click at [99, 80] on button "button" at bounding box center [111, 87] width 63 height 39
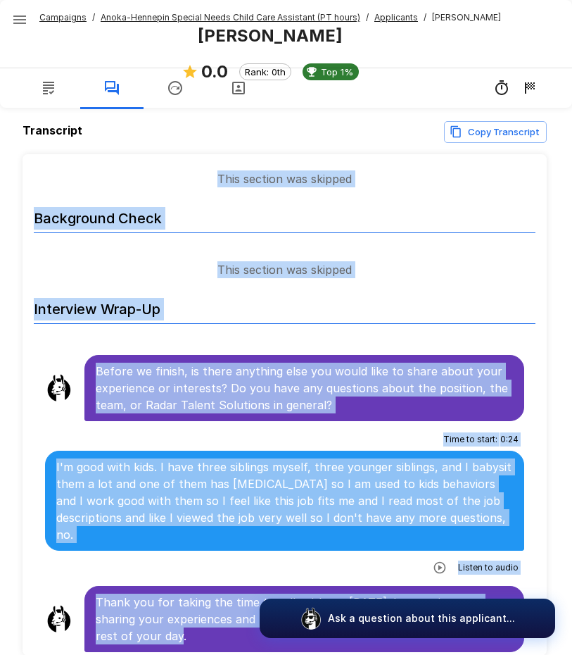
scroll to position [153, 0]
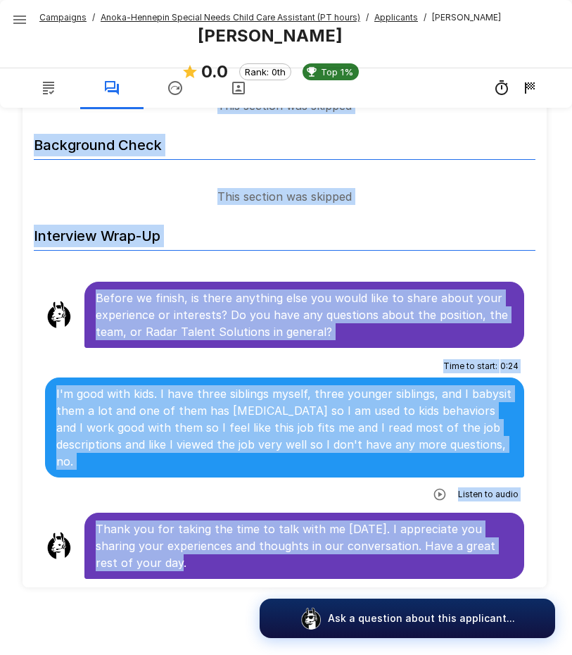
drag, startPoint x: 95, startPoint y: 327, endPoint x: 429, endPoint y: 574, distance: 415.1
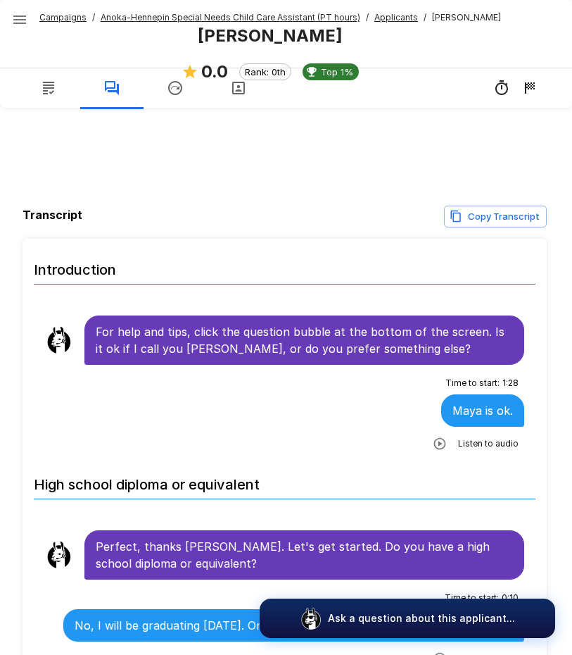
click at [192, 18] on u "Anoka-Hennepin Special Needs Child Care Assistant (PT hours)" at bounding box center [231, 17] width 260 height 11
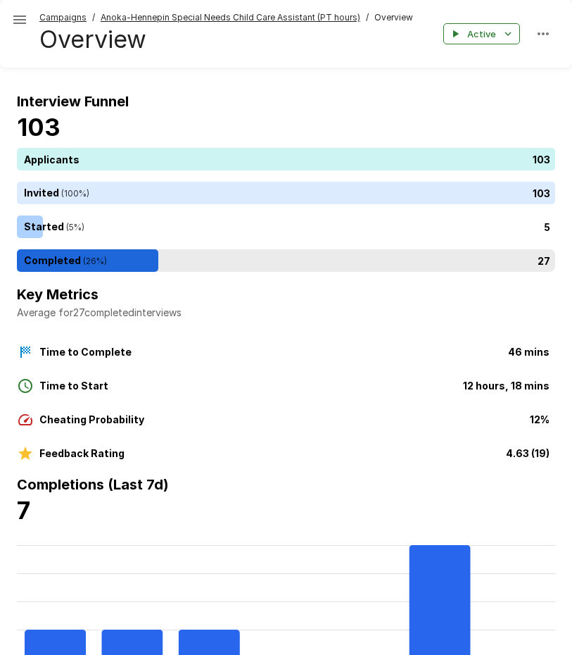
click at [111, 263] on div "27" at bounding box center [289, 260] width 544 height 23
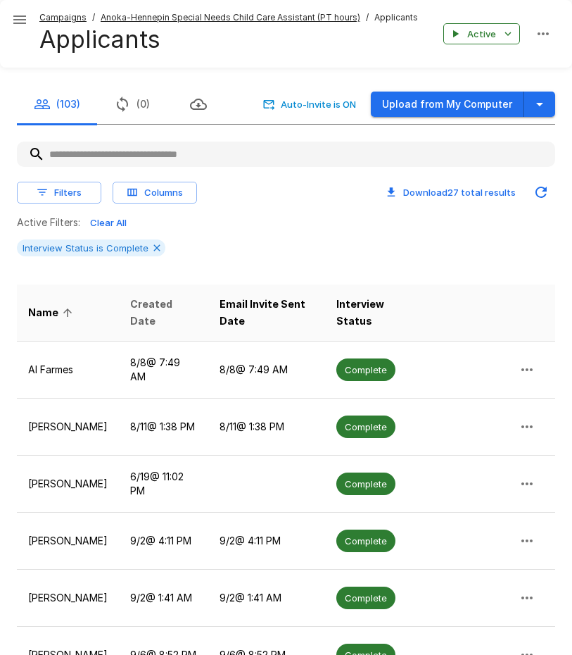
click at [160, 310] on span "Created Date" at bounding box center [163, 313] width 67 height 34
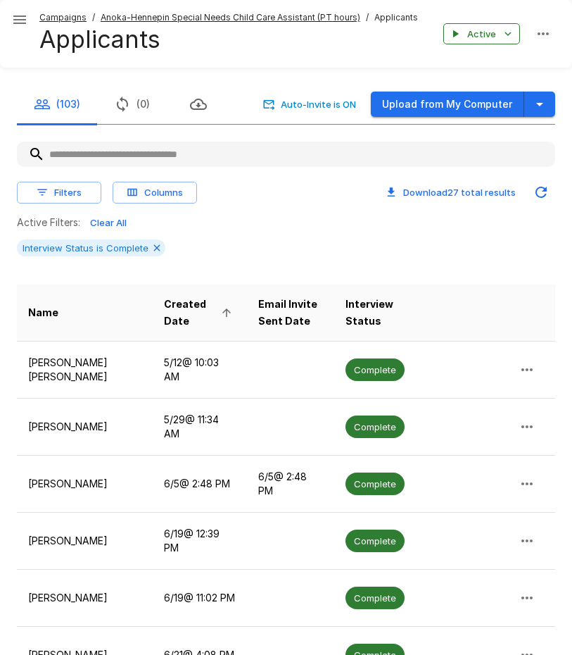
click at [164, 310] on span "Created Date" at bounding box center [200, 313] width 72 height 34
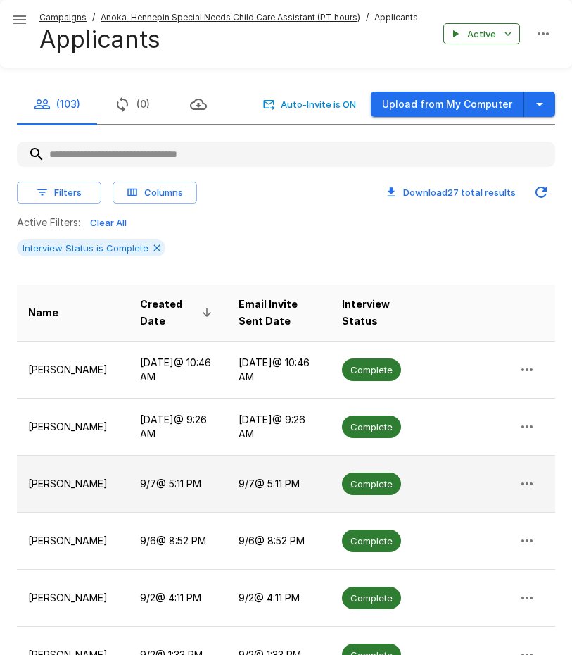
click at [65, 485] on p "[PERSON_NAME]" at bounding box center [72, 483] width 89 height 14
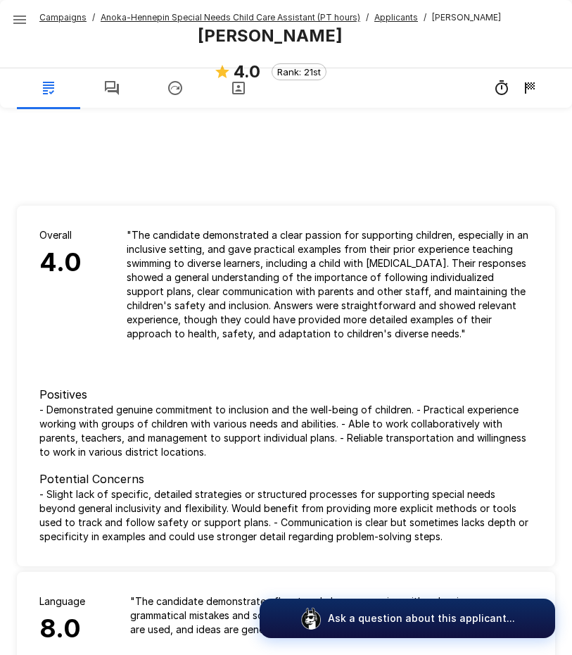
click at [119, 95] on icon "button" at bounding box center [111, 88] width 17 height 17
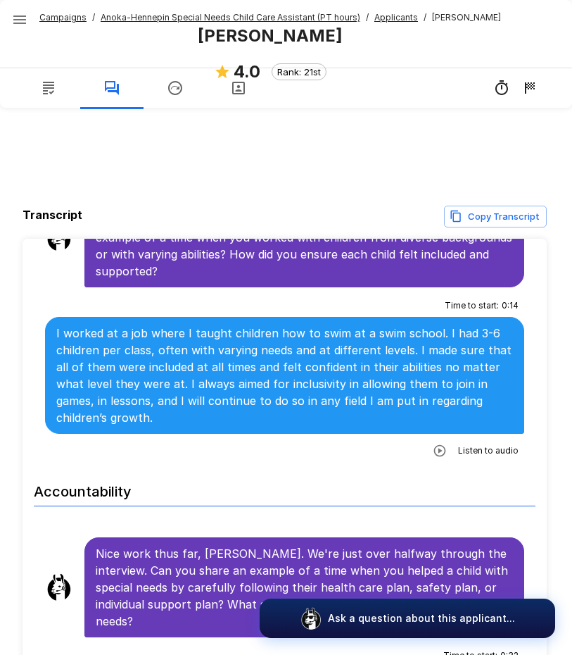
scroll to position [1337, 0]
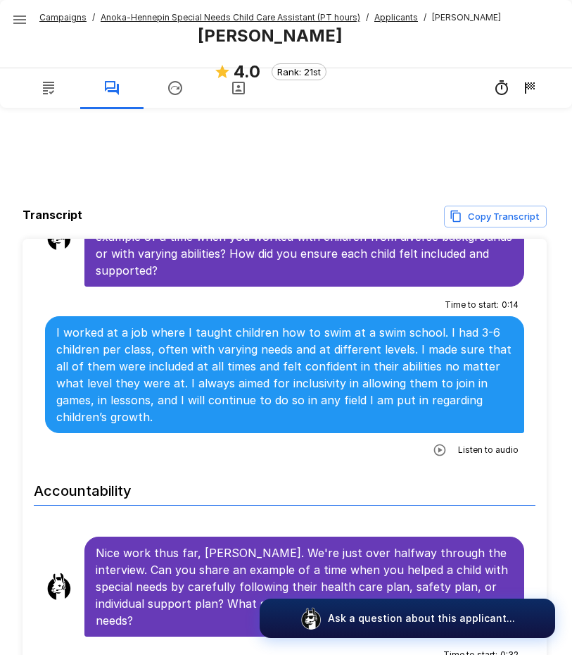
drag, startPoint x: 431, startPoint y: 448, endPoint x: 339, endPoint y: 469, distance: 93.9
click at [434, 448] on icon "button" at bounding box center [440, 449] width 12 height 12
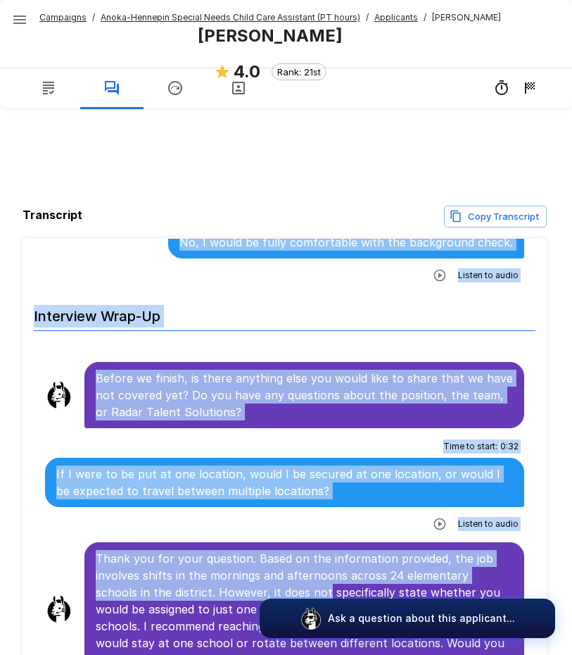
scroll to position [2996, 0]
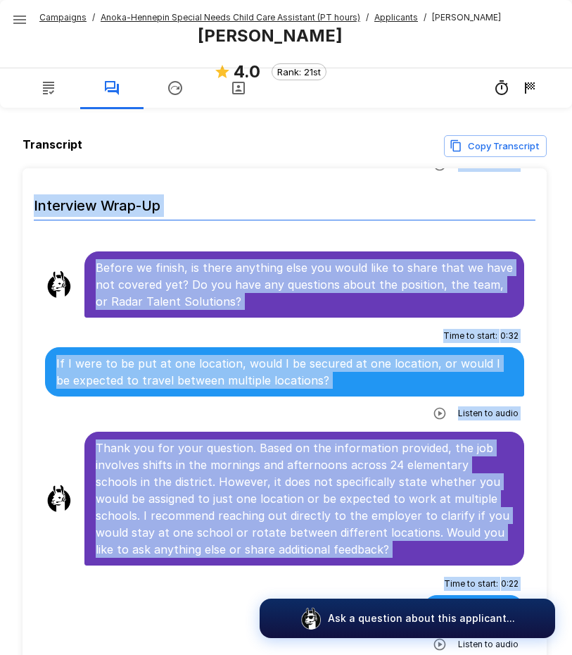
scroll to position [141, 0]
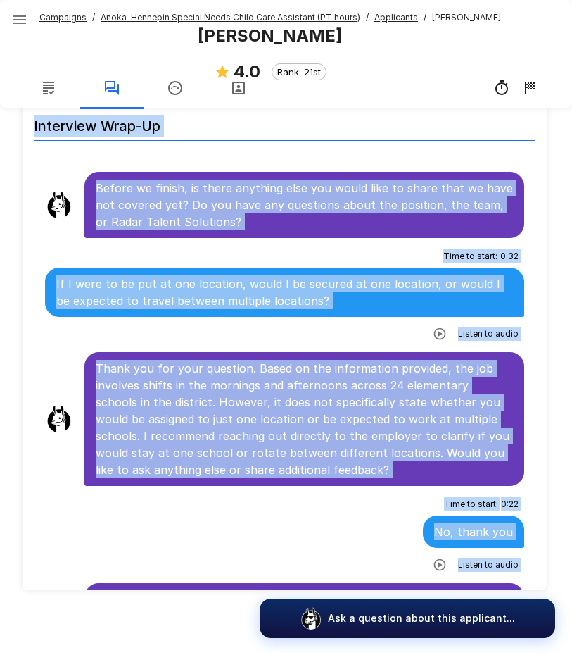
scroll to position [153, 0]
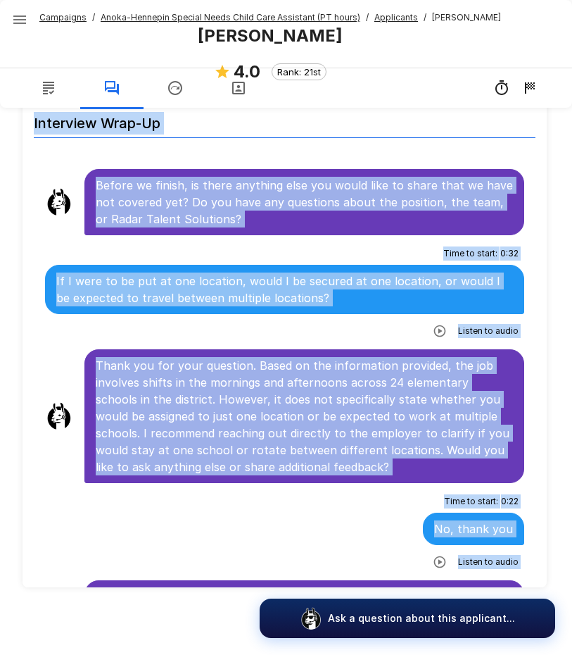
drag, startPoint x: 94, startPoint y: 332, endPoint x: 482, endPoint y: 573, distance: 456.8
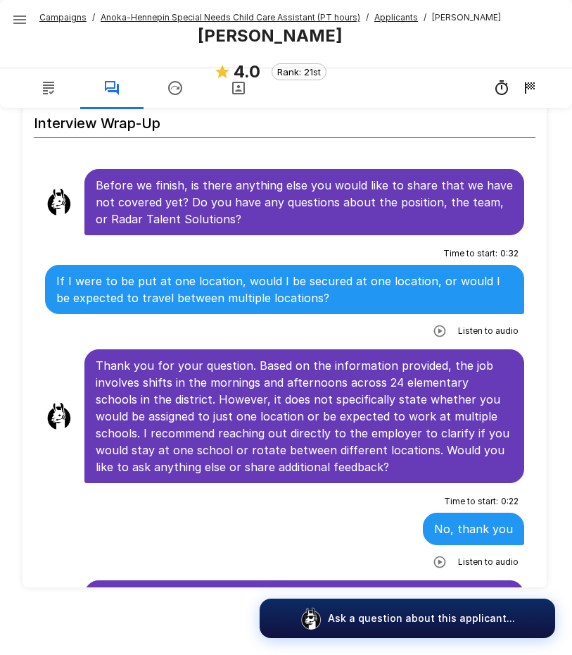
click at [151, 15] on u "Anoka-Hennepin Special Needs Child Care Assistant (PT hours)" at bounding box center [231, 17] width 260 height 11
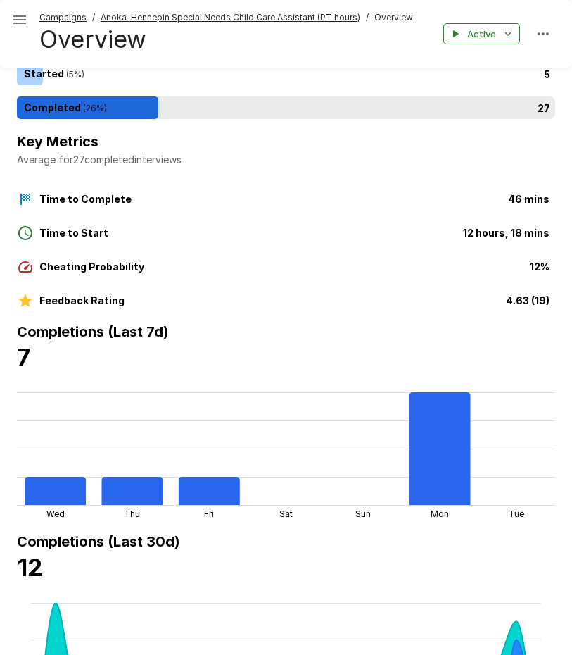
click at [90, 106] on div "27" at bounding box center [289, 107] width 544 height 23
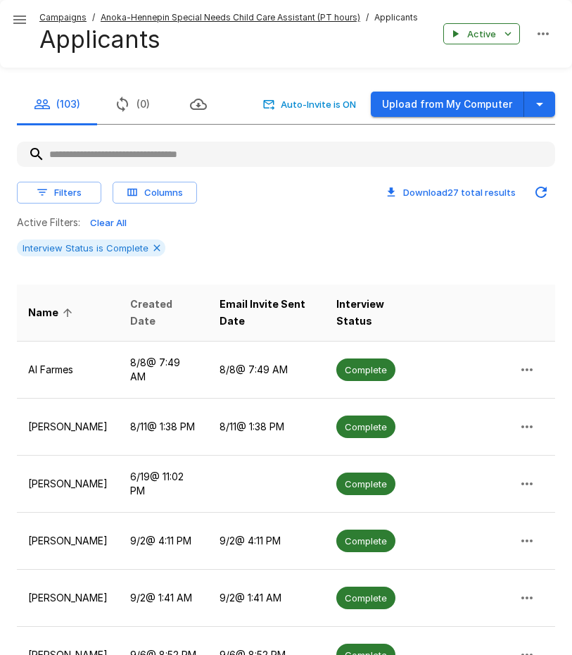
click at [168, 310] on span "Created Date" at bounding box center [163, 313] width 67 height 34
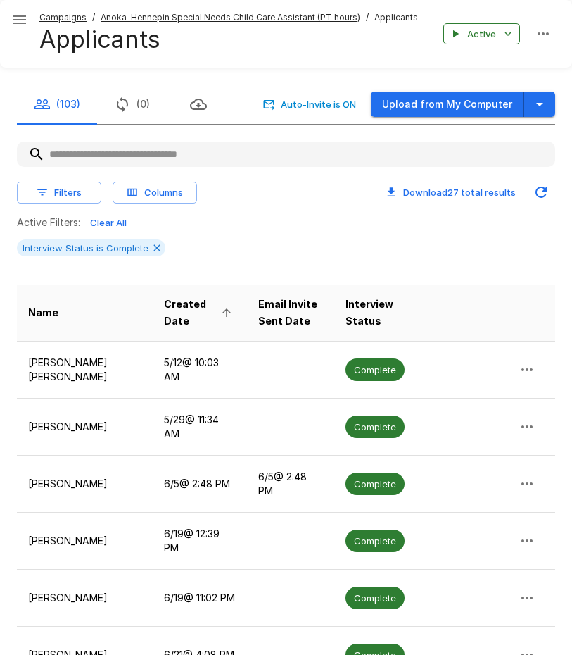
click at [168, 310] on span "Created Date" at bounding box center [200, 313] width 72 height 34
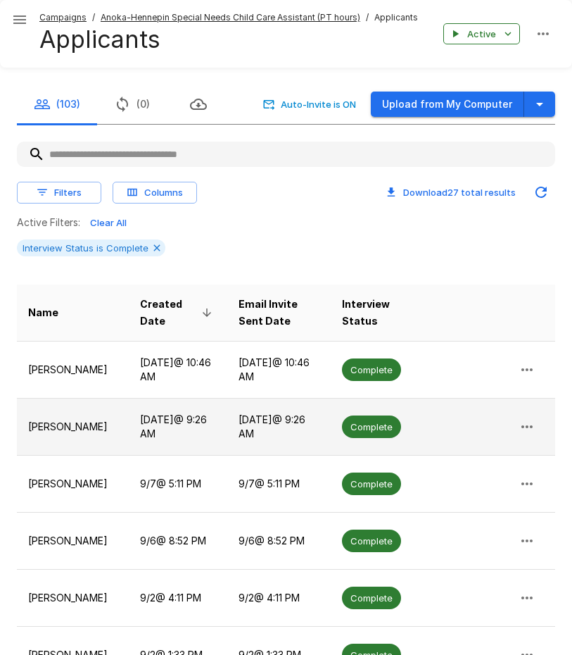
click at [174, 417] on td "[DATE] @ 9:26 AM" at bounding box center [178, 426] width 99 height 57
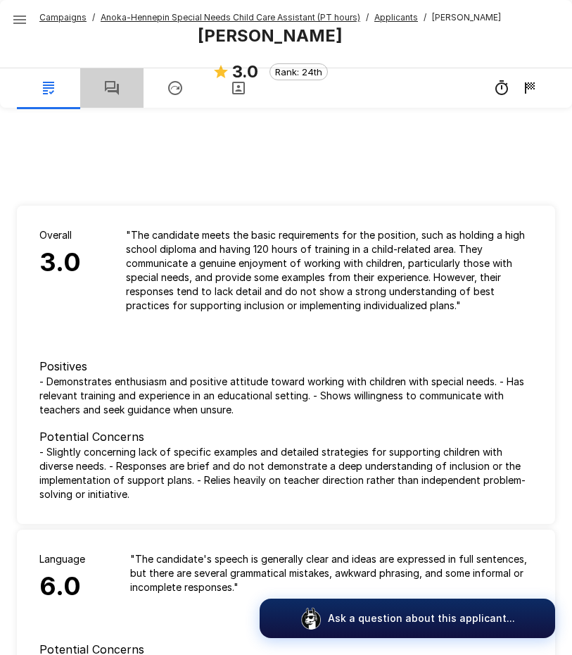
click at [115, 84] on icon "button" at bounding box center [112, 88] width 14 height 14
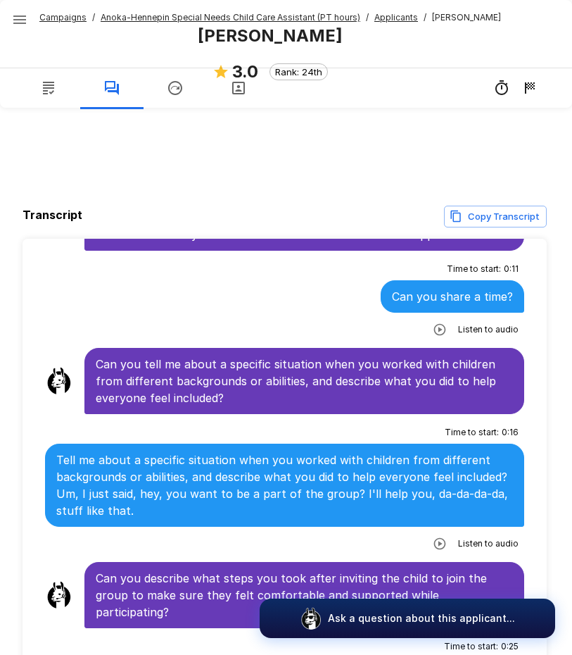
scroll to position [1619, 0]
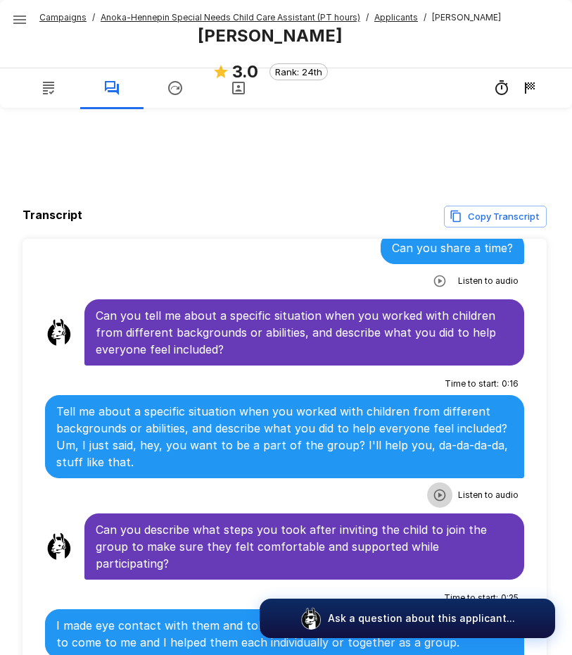
click at [435, 488] on icon "button" at bounding box center [440, 495] width 14 height 14
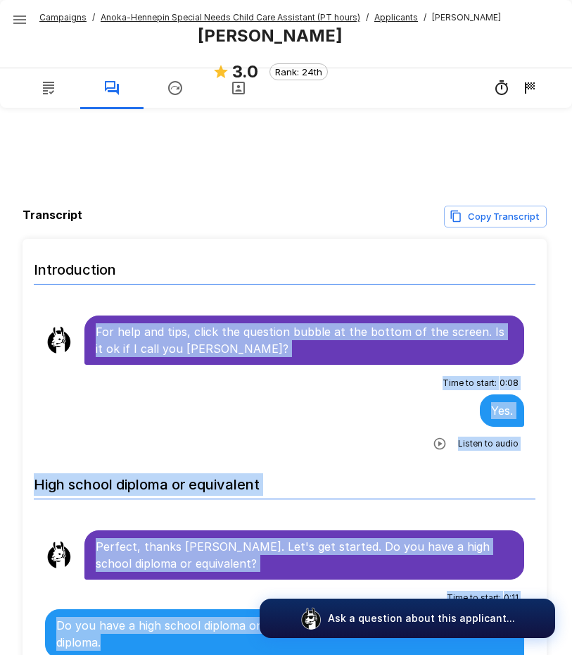
scroll to position [84, 0]
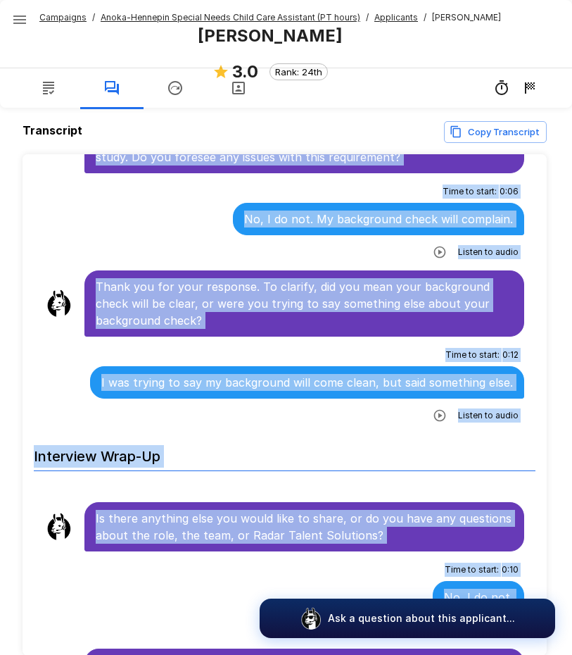
scroll to position [153, 0]
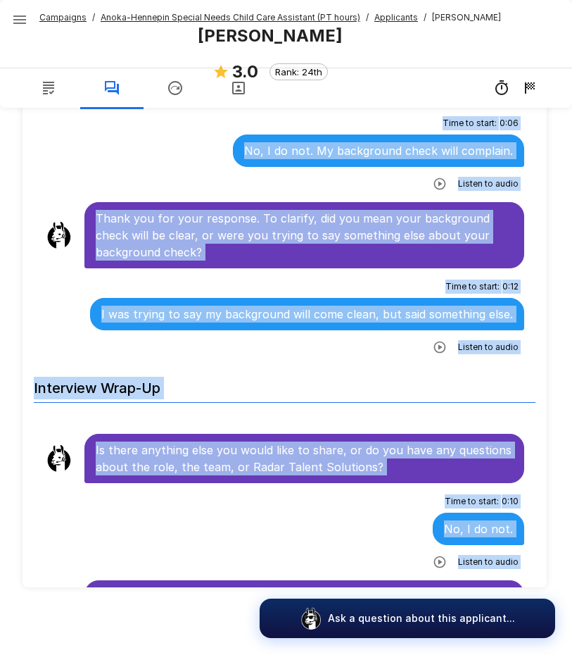
drag, startPoint x: 96, startPoint y: 332, endPoint x: 498, endPoint y: 573, distance: 468.5
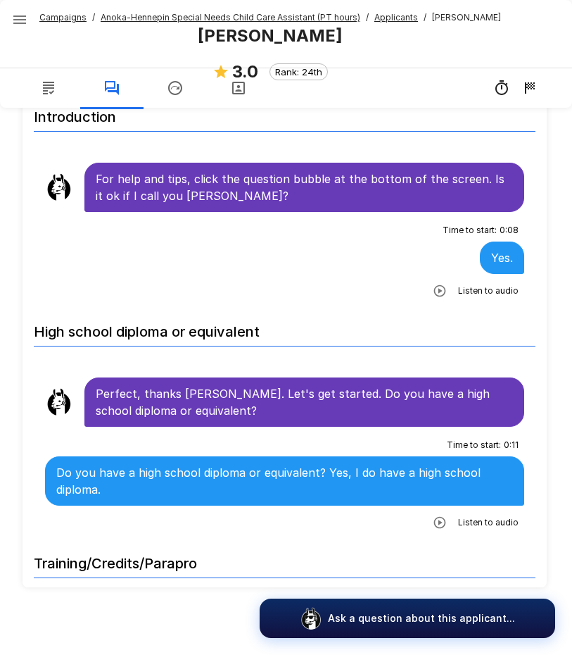
click at [63, 18] on u "Campaigns" at bounding box center [62, 17] width 47 height 11
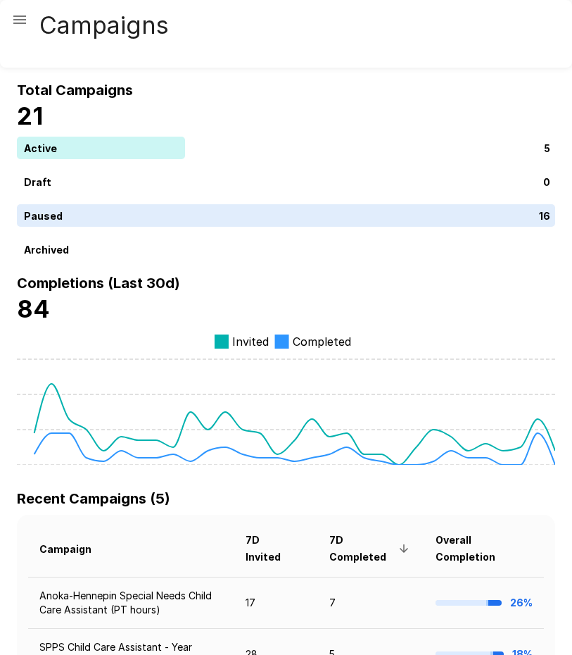
click at [21, 20] on icon "button" at bounding box center [19, 19] width 13 height 8
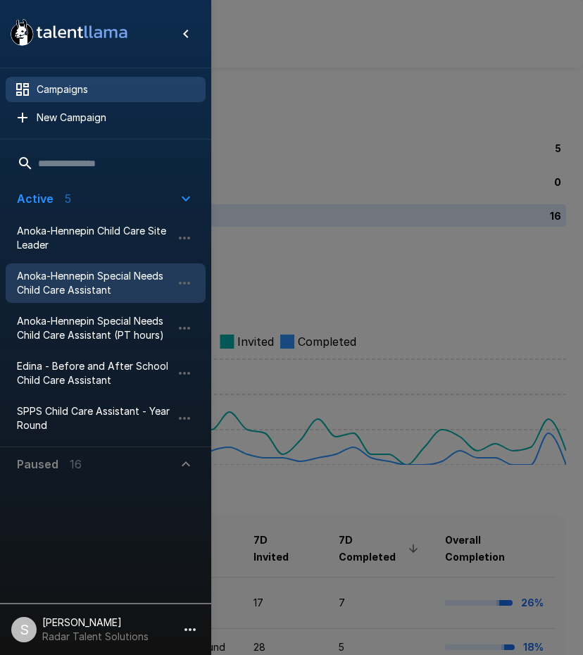
click at [91, 282] on span "Anoka-Hennepin Special Needs Child Care Assistant" at bounding box center [94, 283] width 155 height 28
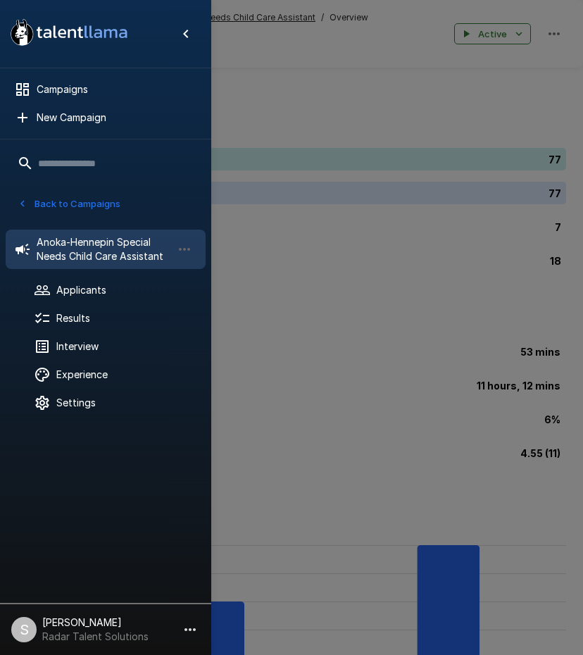
click at [80, 202] on button "Back to Campaigns" at bounding box center [69, 204] width 110 height 22
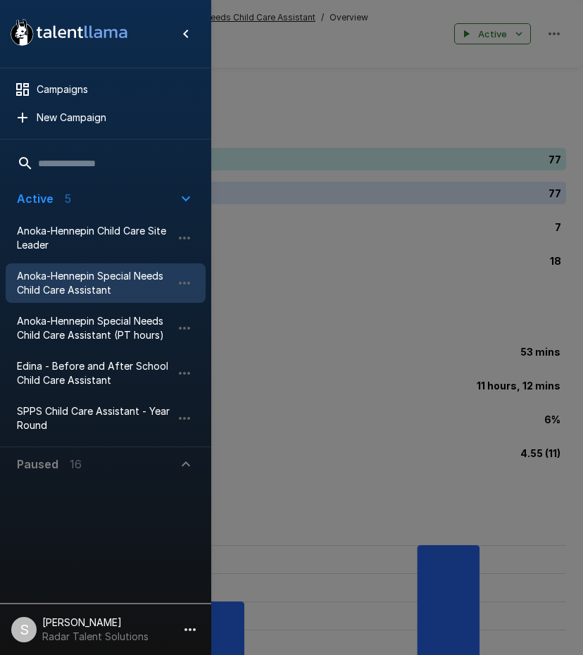
click at [76, 282] on span "Anoka-Hennepin Special Needs Child Care Assistant" at bounding box center [94, 283] width 155 height 28
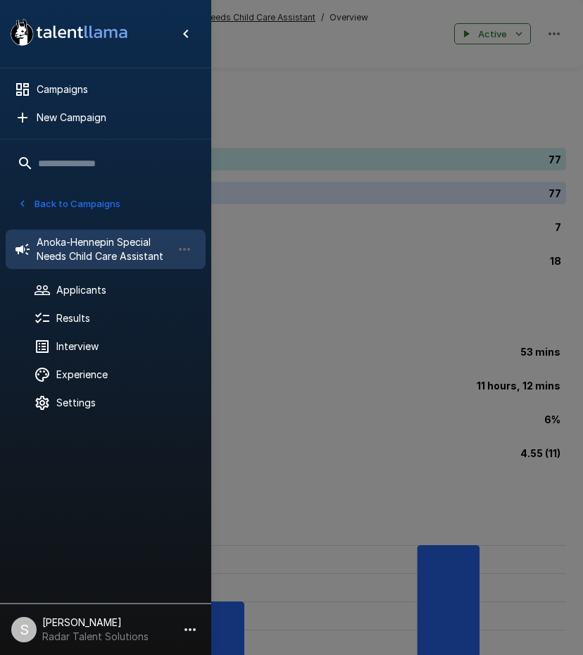
click at [319, 262] on div at bounding box center [291, 327] width 583 height 655
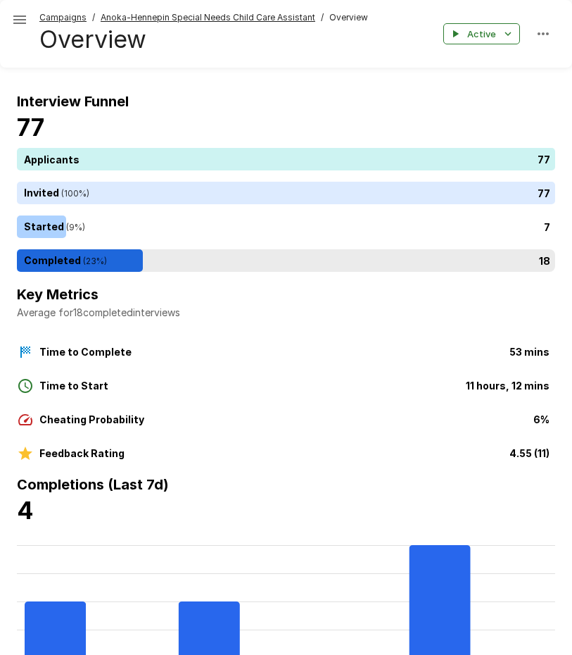
click at [246, 258] on div "18" at bounding box center [289, 260] width 544 height 23
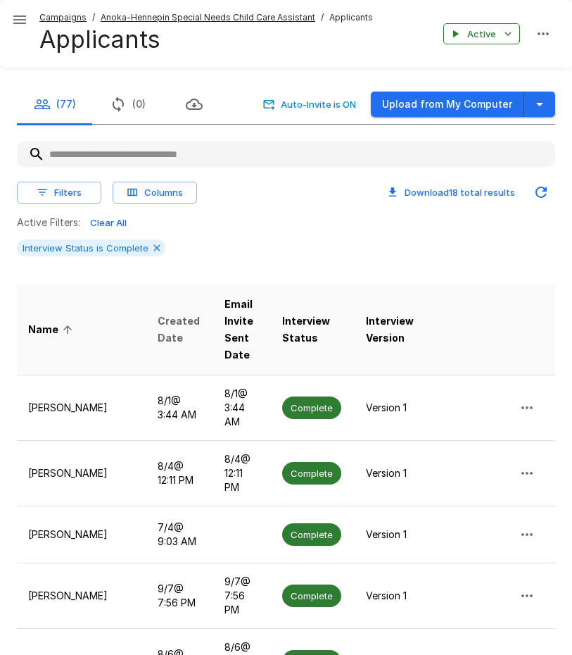
click at [158, 313] on span "Created Date" at bounding box center [180, 329] width 44 height 34
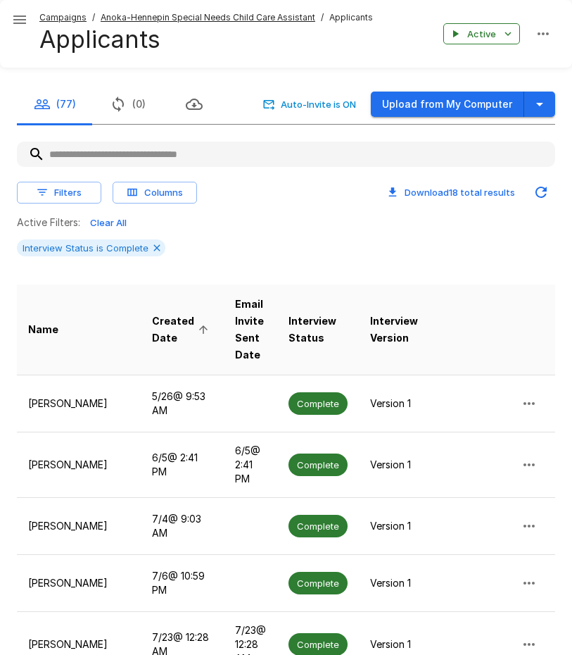
click at [152, 315] on span "Created Date" at bounding box center [182, 329] width 61 height 34
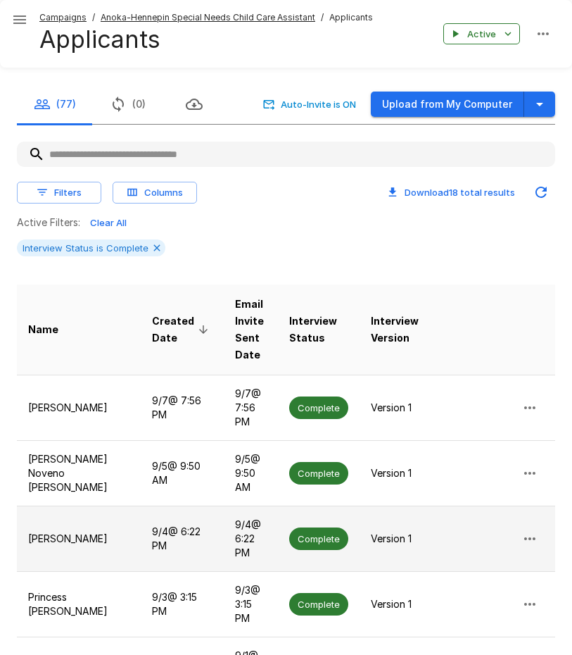
click at [59, 531] on p "[PERSON_NAME]" at bounding box center [78, 538] width 101 height 14
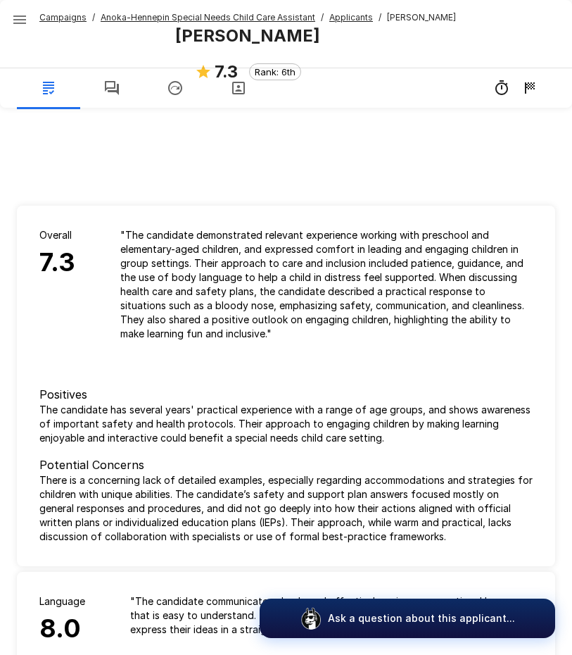
click at [118, 91] on icon "button" at bounding box center [112, 88] width 14 height 14
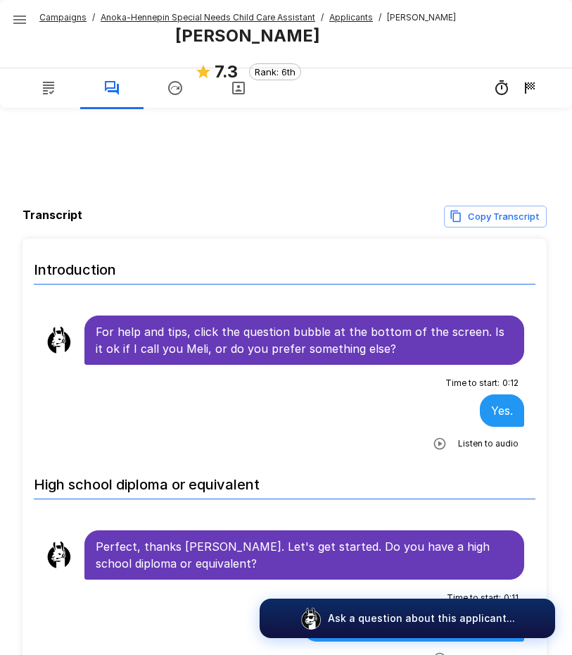
click at [173, 23] on span "Anoka-Hennepin Special Needs Child Care Assistant" at bounding box center [208, 18] width 215 height 14
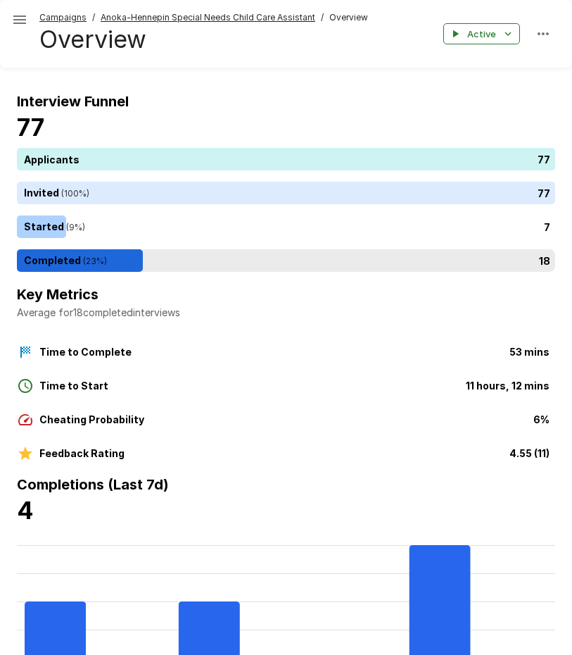
click at [110, 259] on div "18" at bounding box center [289, 260] width 544 height 23
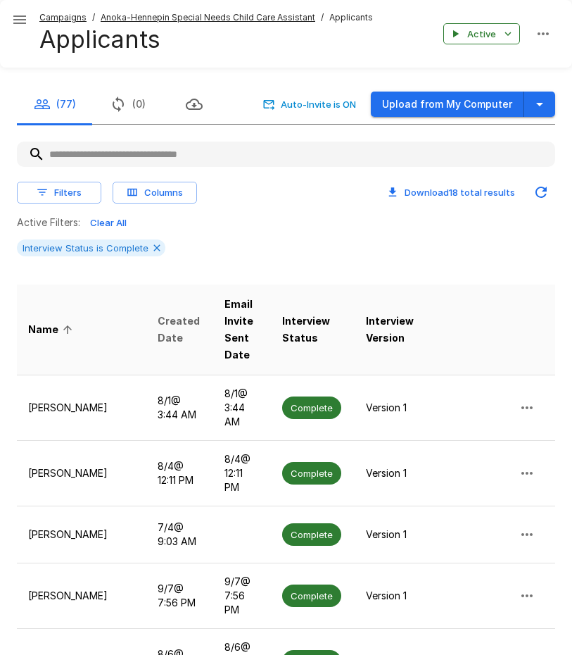
click at [158, 314] on span "Created Date" at bounding box center [180, 329] width 44 height 34
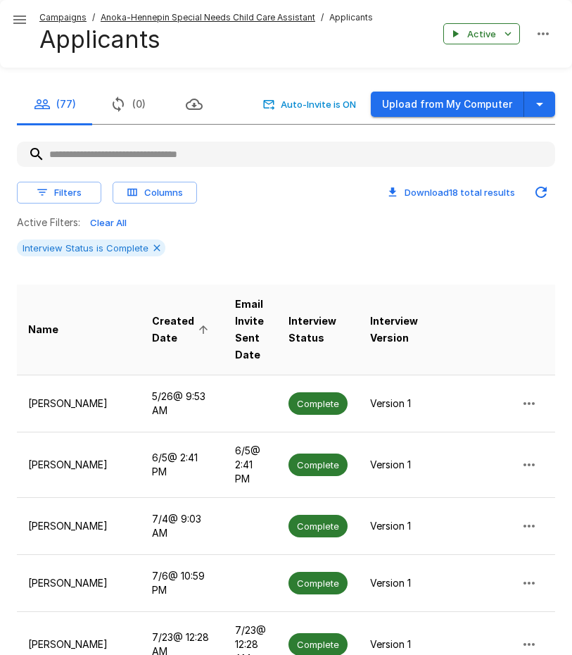
click at [152, 314] on span "Created Date" at bounding box center [182, 329] width 61 height 34
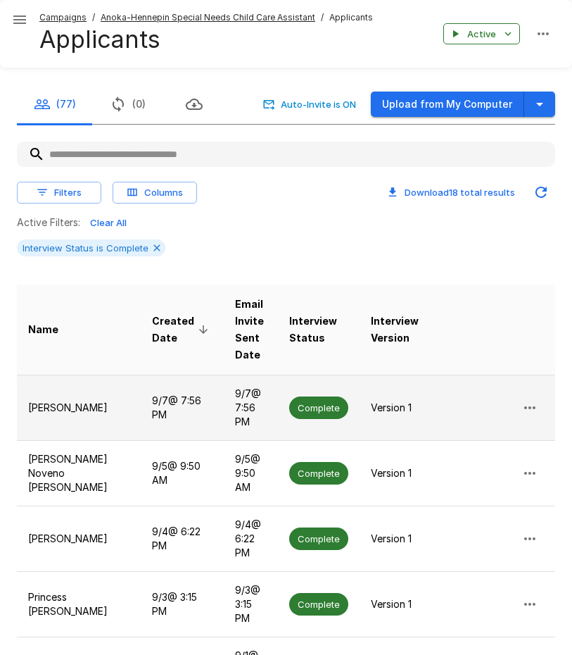
click at [63, 400] on p "[PERSON_NAME]" at bounding box center [78, 407] width 101 height 14
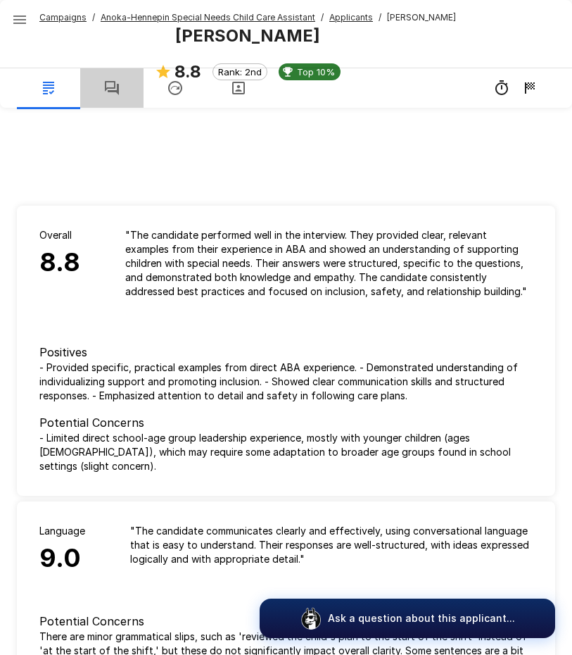
click at [111, 83] on icon "button" at bounding box center [111, 88] width 17 height 17
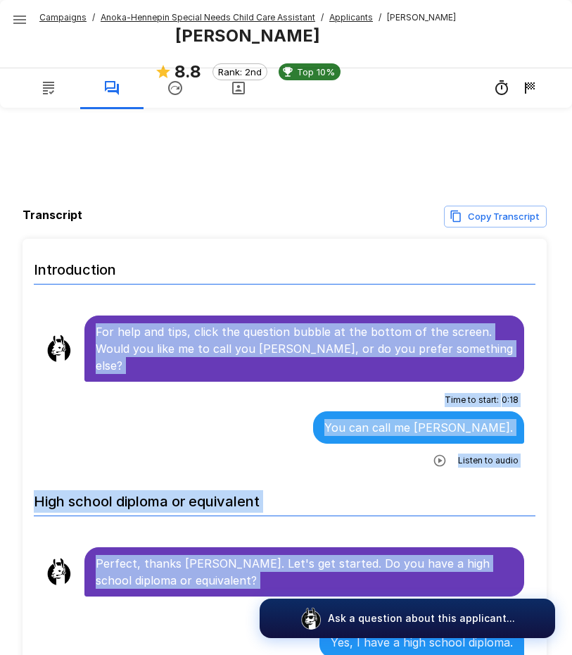
scroll to position [84, 0]
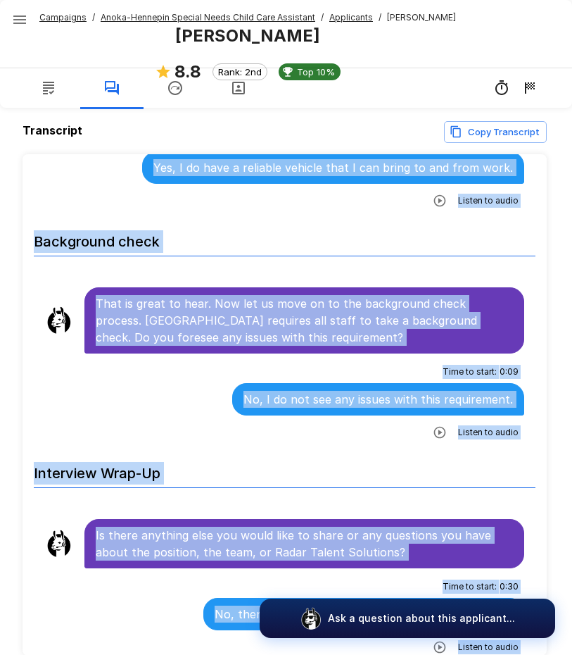
scroll to position [153, 0]
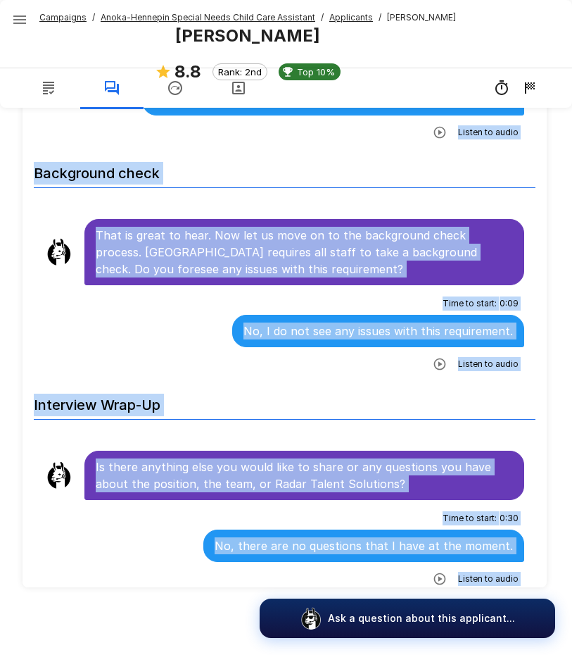
drag, startPoint x: 96, startPoint y: 329, endPoint x: 457, endPoint y: 570, distance: 434.3
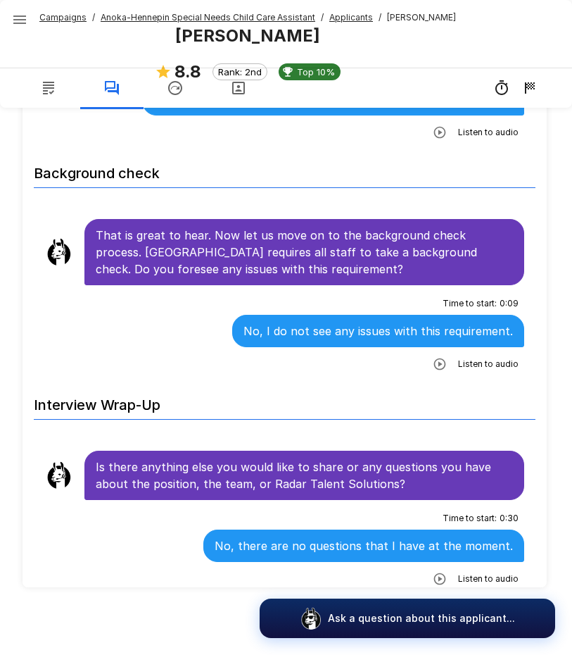
click at [156, 17] on u "Anoka-Hennepin Special Needs Child Care Assistant" at bounding box center [208, 17] width 215 height 11
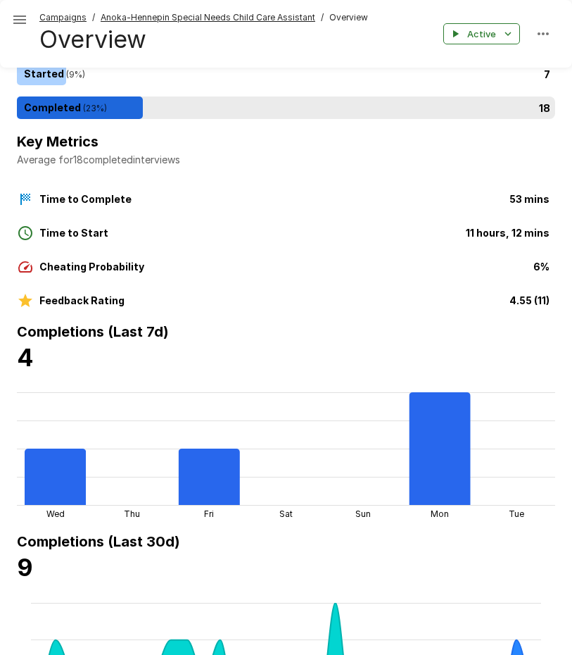
click at [84, 99] on div "18" at bounding box center [289, 107] width 544 height 23
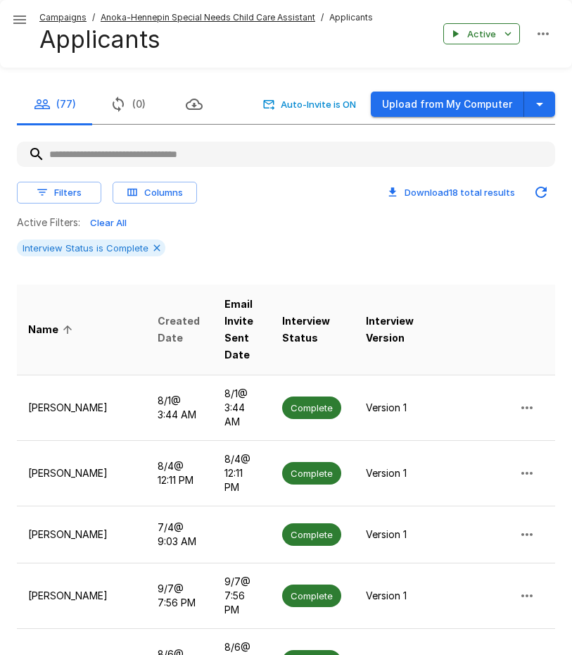
click at [158, 314] on span "Created Date" at bounding box center [180, 329] width 44 height 34
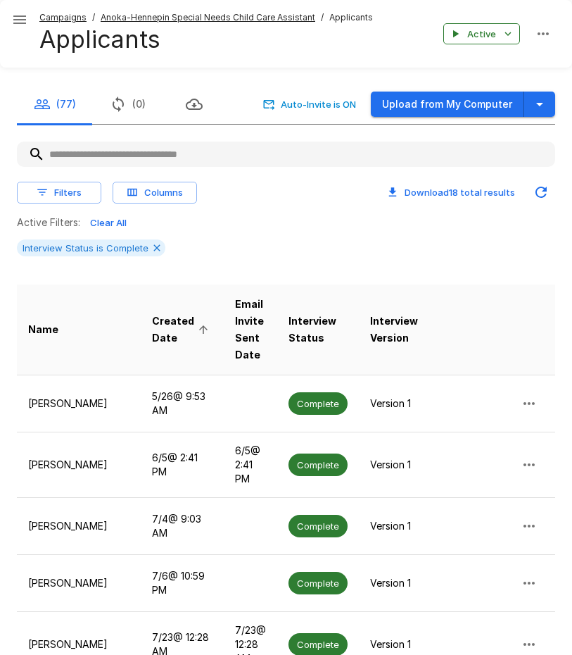
click at [152, 314] on span "Created Date" at bounding box center [182, 329] width 61 height 34
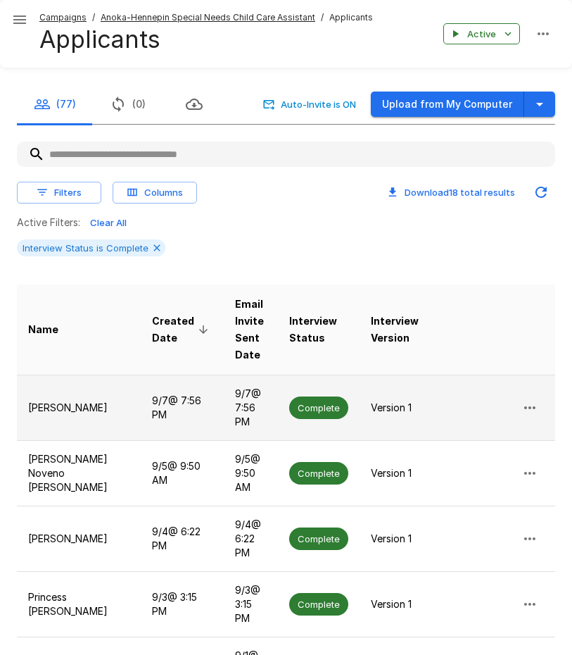
click at [73, 406] on p "[PERSON_NAME]" at bounding box center [78, 407] width 101 height 14
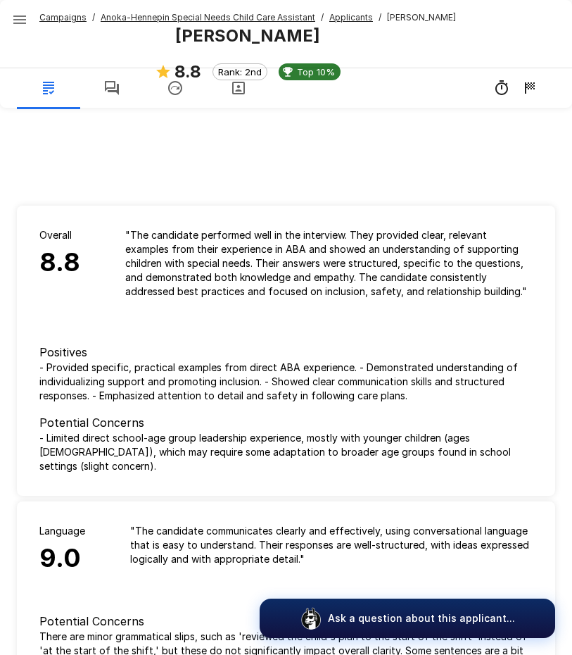
click at [161, 17] on u "Anoka-Hennepin Special Needs Child Care Assistant" at bounding box center [208, 17] width 215 height 11
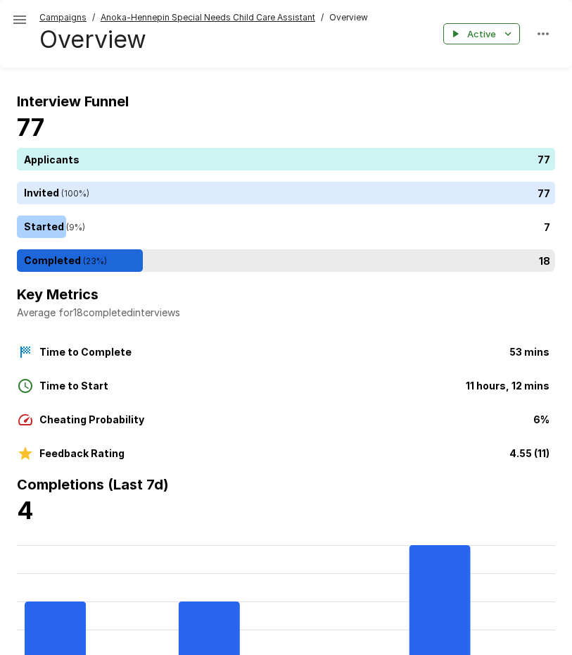
click at [102, 258] on div "18" at bounding box center [289, 260] width 544 height 23
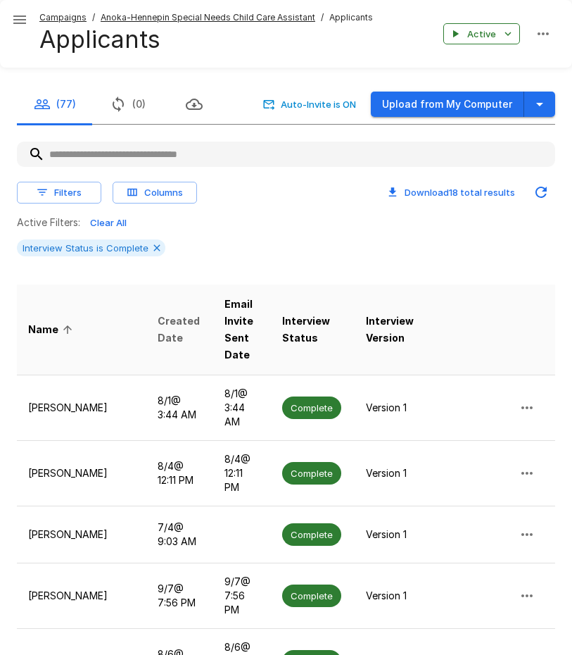
drag, startPoint x: 142, startPoint y: 307, endPoint x: 141, endPoint y: 346, distance: 39.4
click at [158, 312] on span "Created Date" at bounding box center [180, 329] width 44 height 34
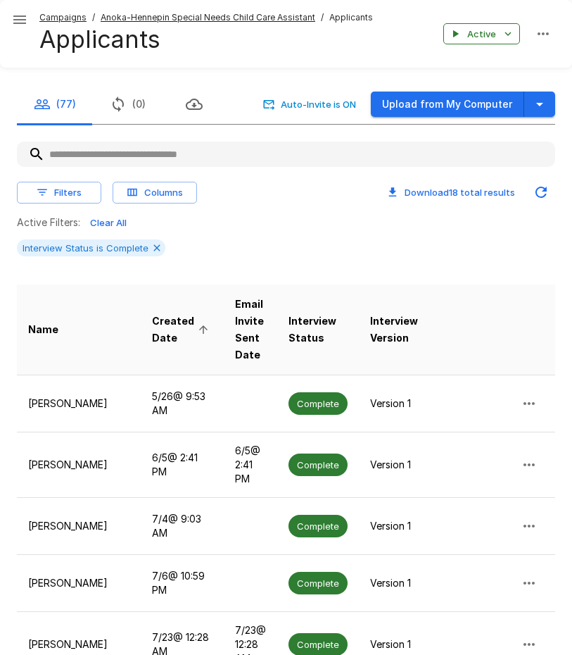
click at [152, 317] on span "Created Date" at bounding box center [182, 329] width 61 height 34
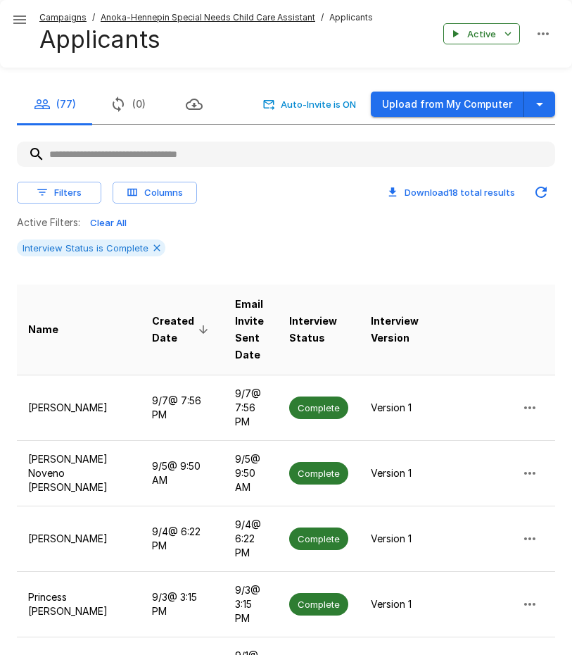
click at [153, 318] on span "Created Date" at bounding box center [182, 329] width 61 height 34
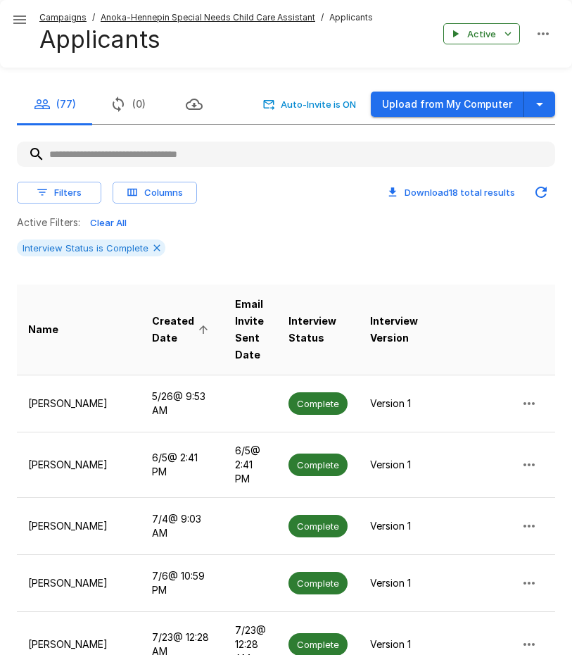
click at [153, 318] on span "Created Date" at bounding box center [182, 329] width 61 height 34
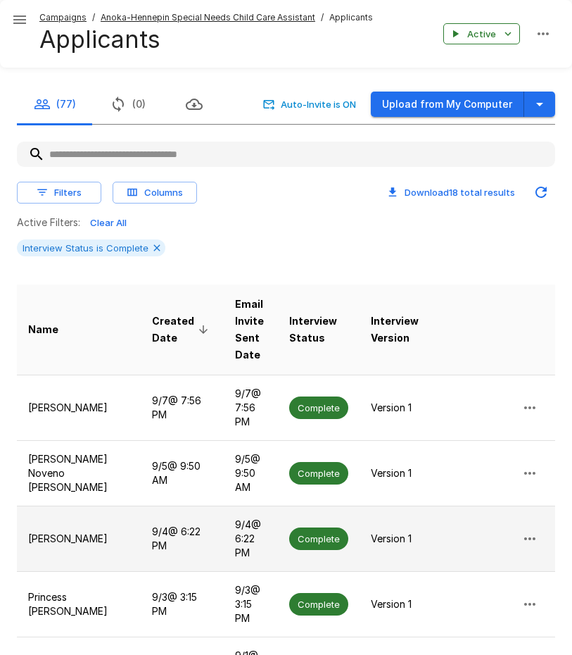
click at [61, 531] on p "[PERSON_NAME]" at bounding box center [78, 538] width 101 height 14
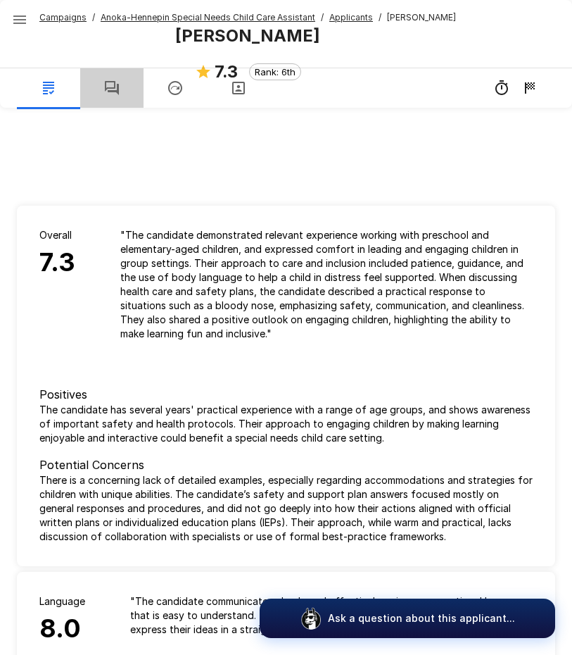
click at [111, 82] on icon "button" at bounding box center [112, 88] width 14 height 14
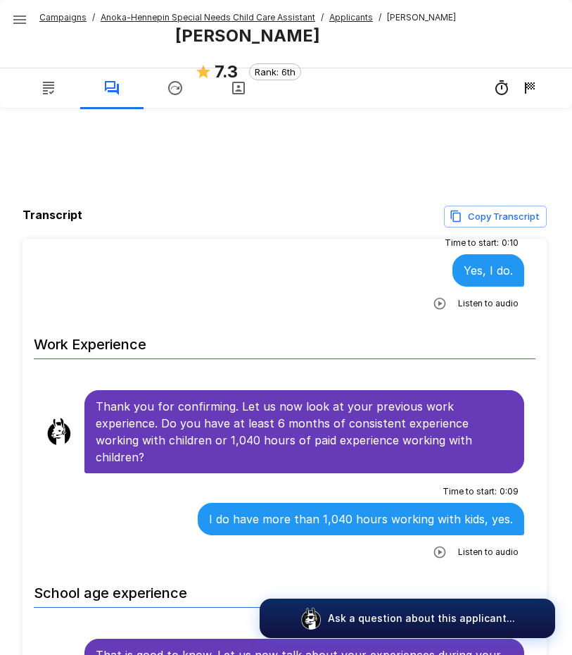
scroll to position [774, 0]
